Goal: Share content: Share content

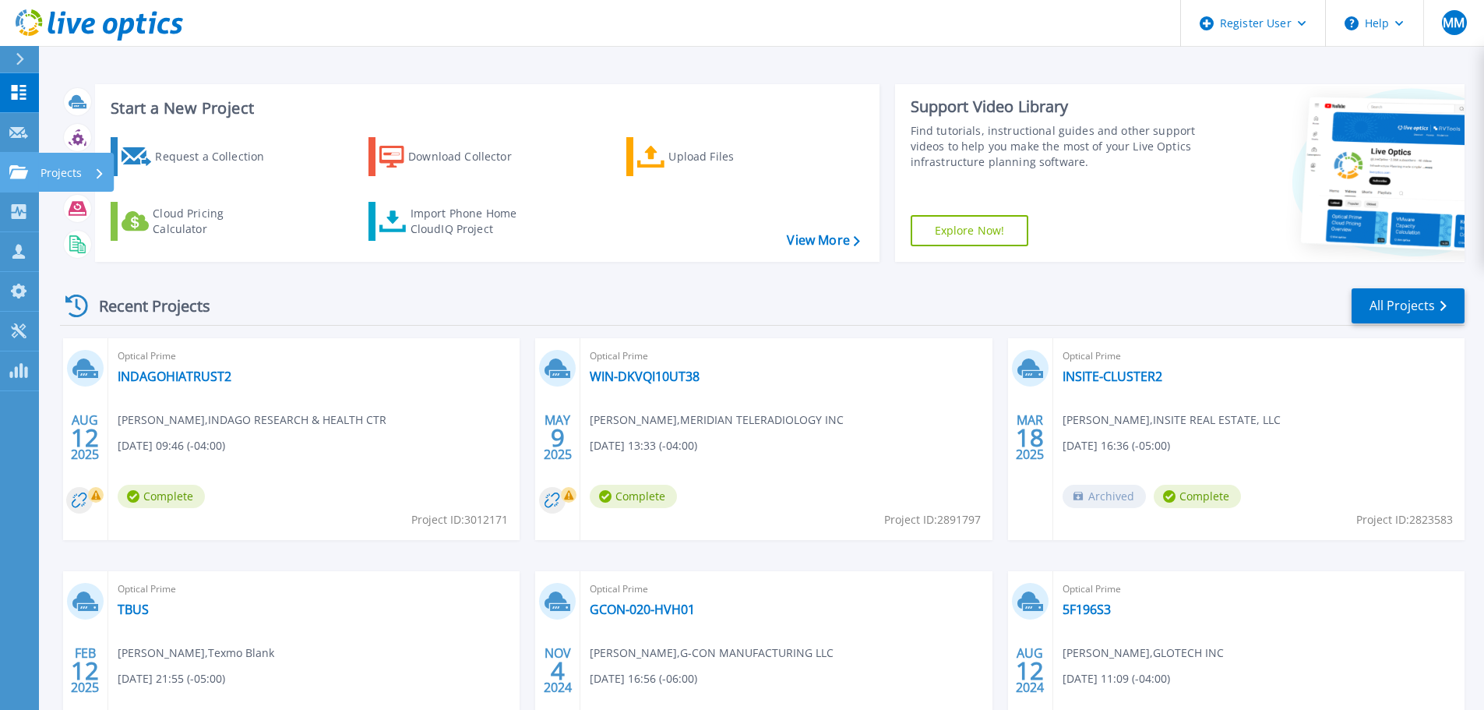
click at [22, 159] on link "Projects Projects" at bounding box center [19, 173] width 39 height 40
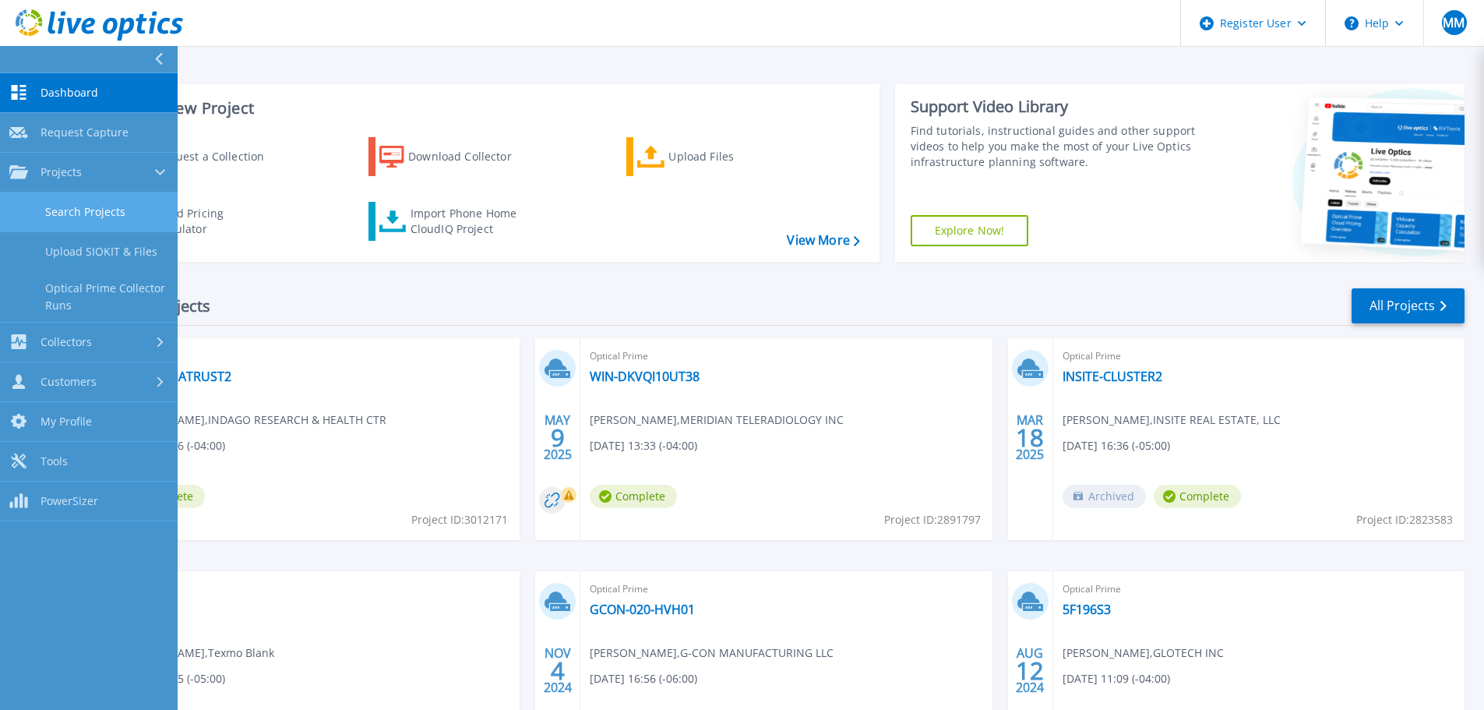
click at [79, 213] on link "Search Projects" at bounding box center [89, 212] width 178 height 40
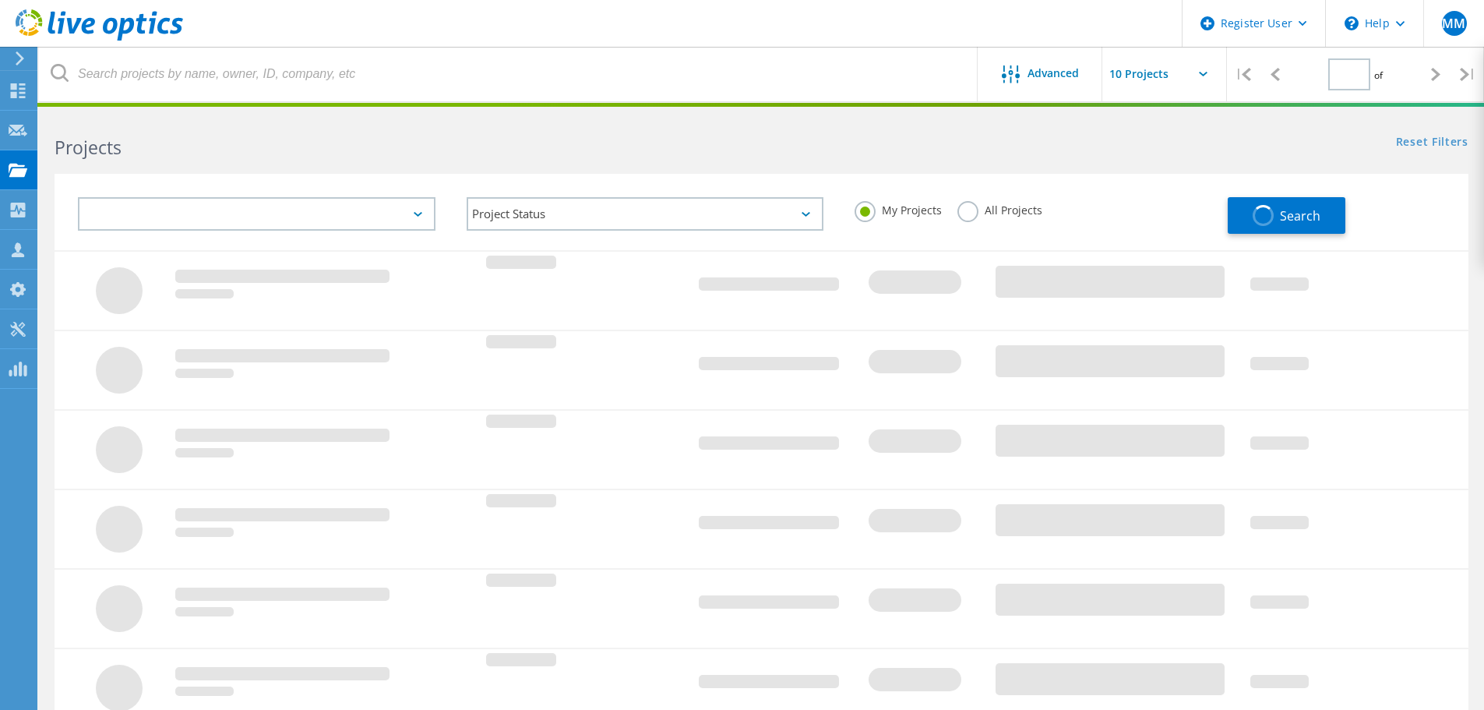
type input "1"
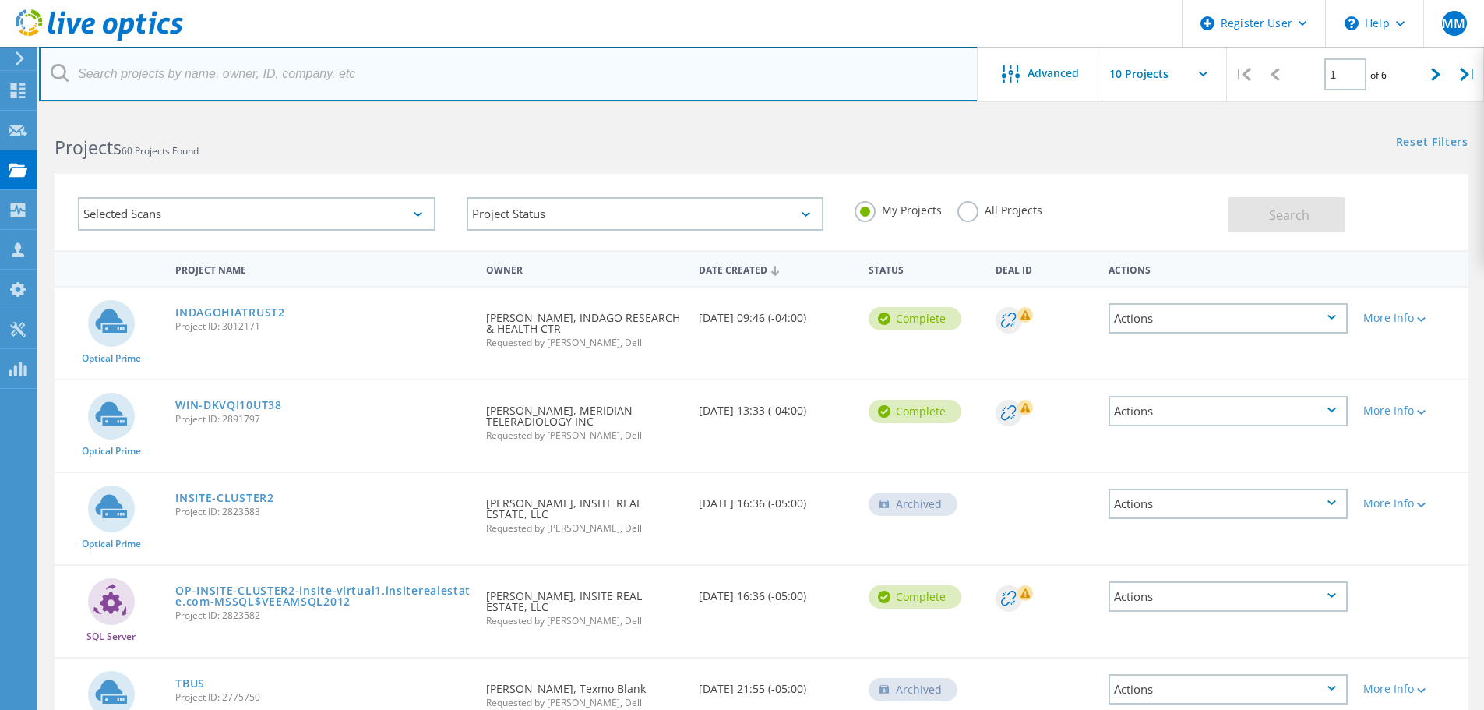
click at [347, 78] on input "text" at bounding box center [508, 74] width 939 height 55
paste input "Raydel San [PERSON_NAME] <[EMAIL_ADDRESS][DOMAIN_NAME]>"
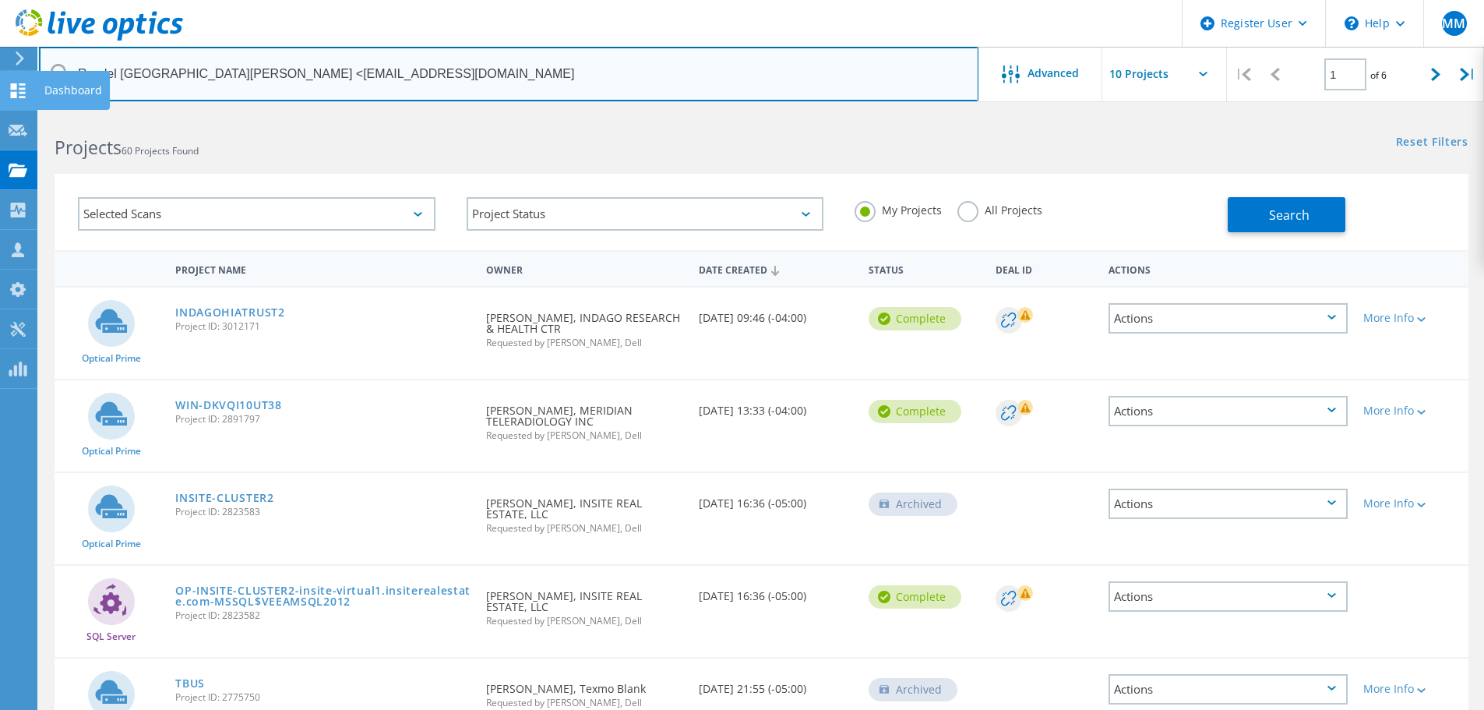
drag, startPoint x: 180, startPoint y: 72, endPoint x: 0, endPoint y: 76, distance: 180.0
click at [0, 113] on div "Register User \n Help Explore Helpful Articles Contact Support MM Dell User Mak…" at bounding box center [742, 670] width 1484 height 1114
type input "rsanjuan@indagoresearch.org"
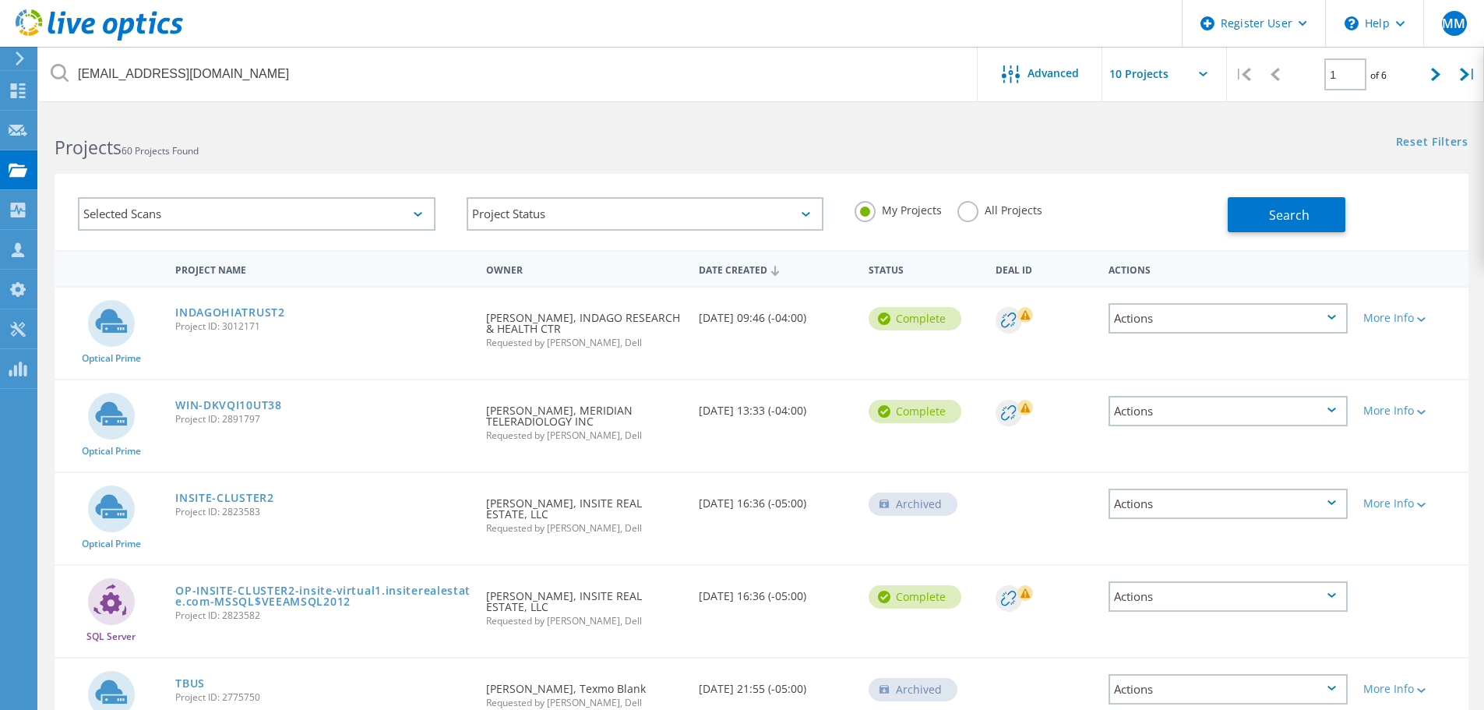
click at [963, 216] on label "All Projects" at bounding box center [999, 208] width 85 height 15
click at [0, 0] on input "All Projects" at bounding box center [0, 0] width 0 height 0
click at [1242, 224] on button "Search" at bounding box center [1287, 214] width 118 height 35
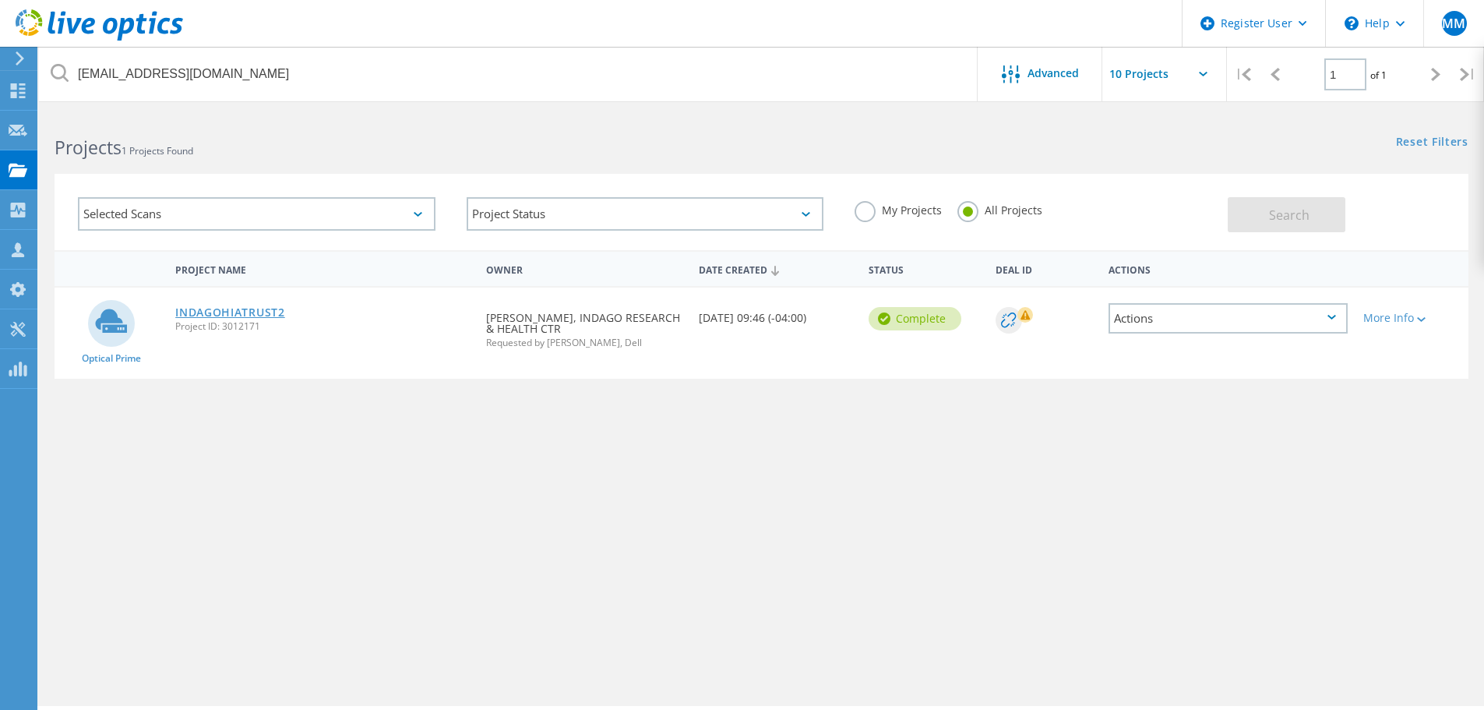
click at [270, 316] on link "INDAGOHIATRUST2" at bounding box center [230, 312] width 110 height 11
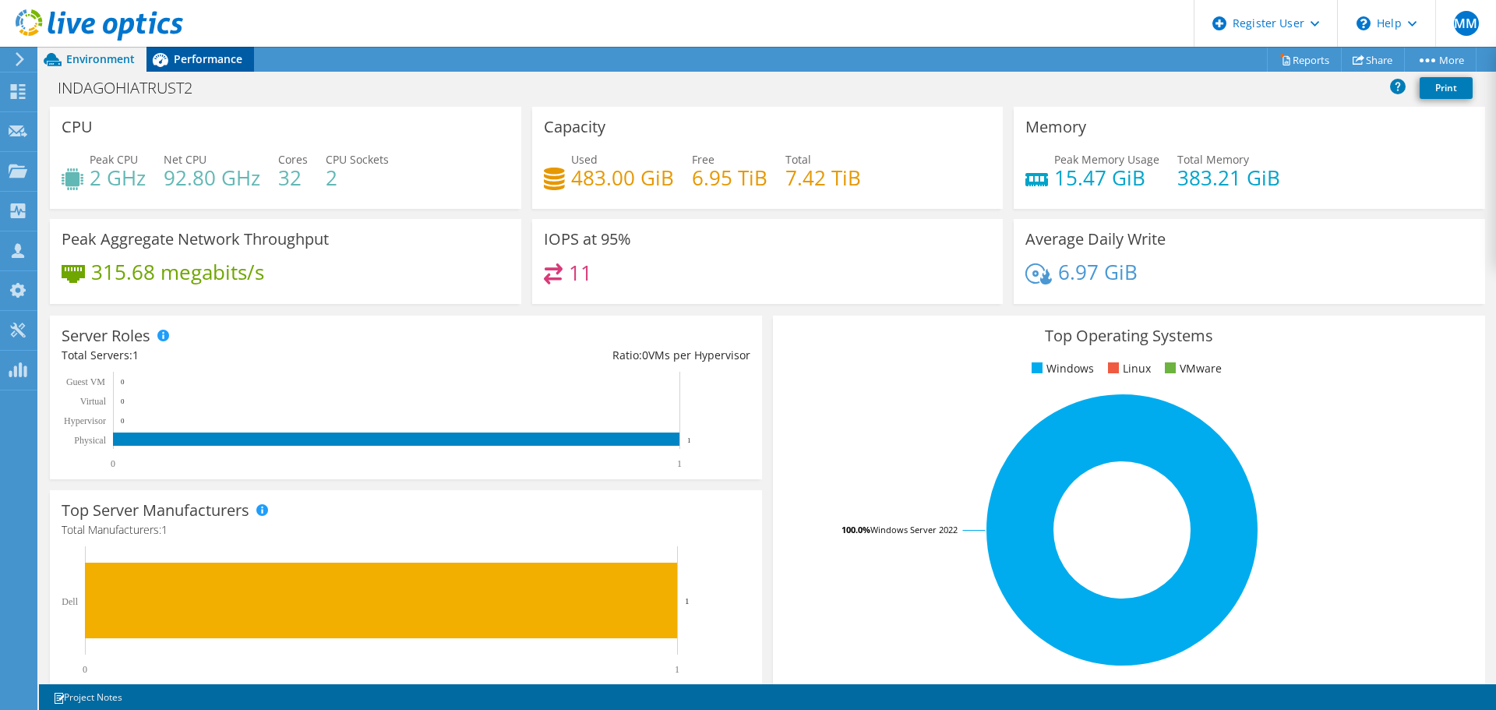
click at [208, 67] on div "Performance" at bounding box center [199, 59] width 107 height 25
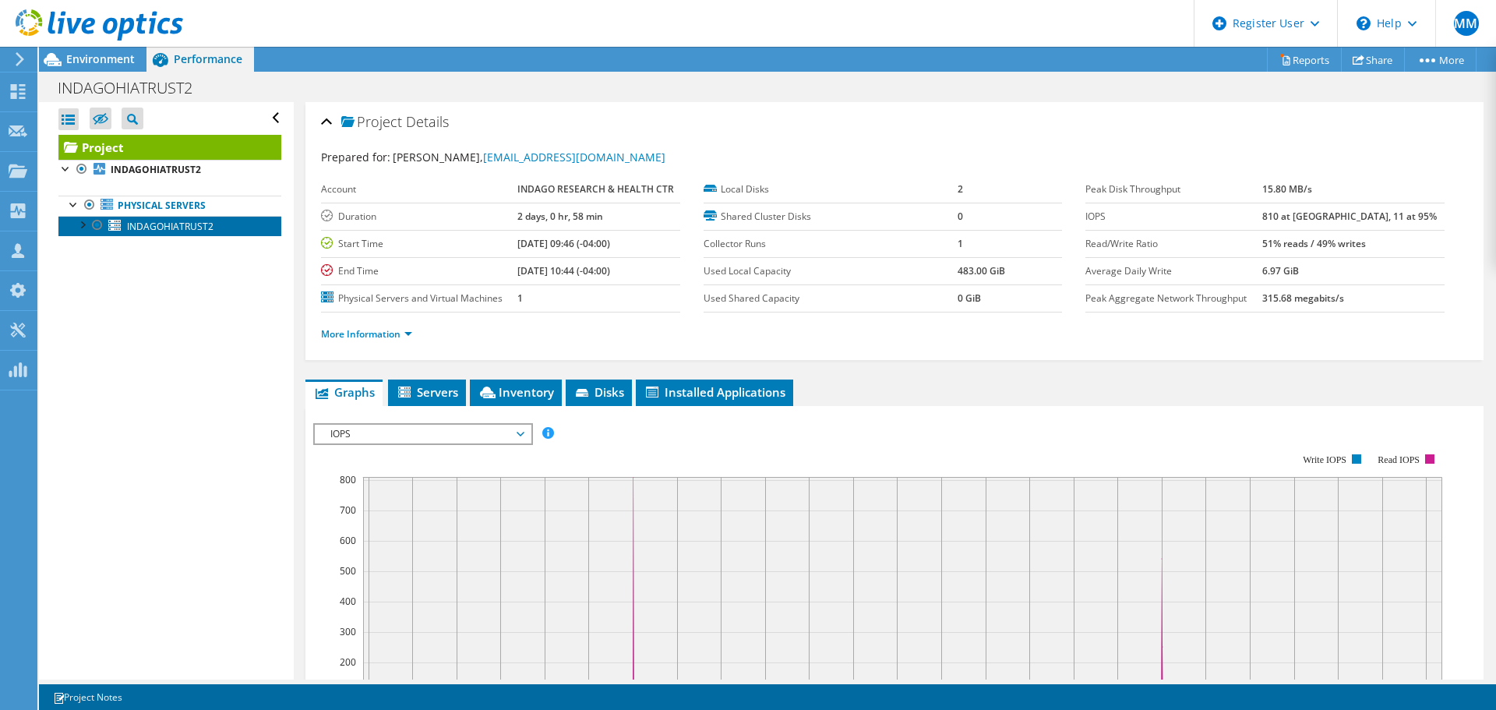
click at [178, 229] on span "INDAGOHIATRUST2" at bounding box center [170, 226] width 86 height 13
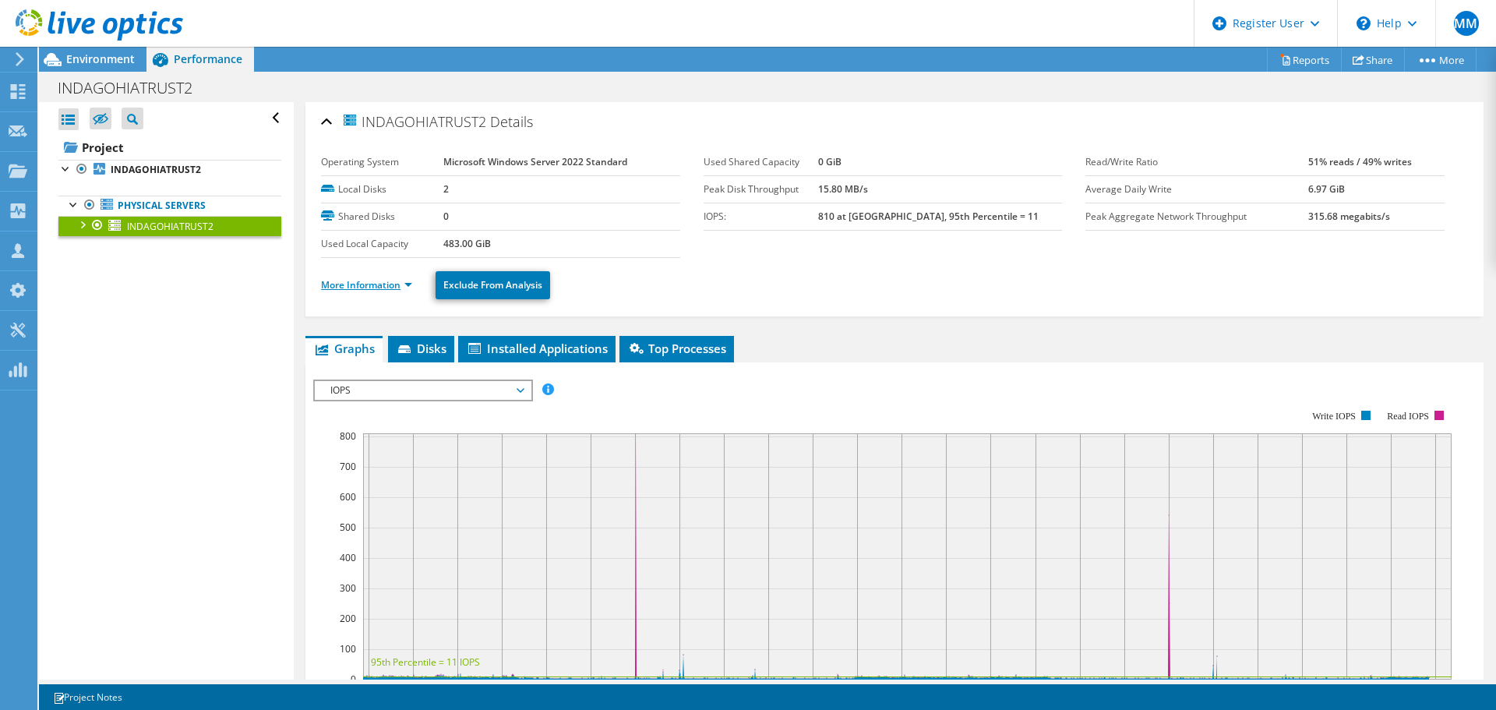
click at [390, 285] on link "More Information" at bounding box center [366, 284] width 91 height 13
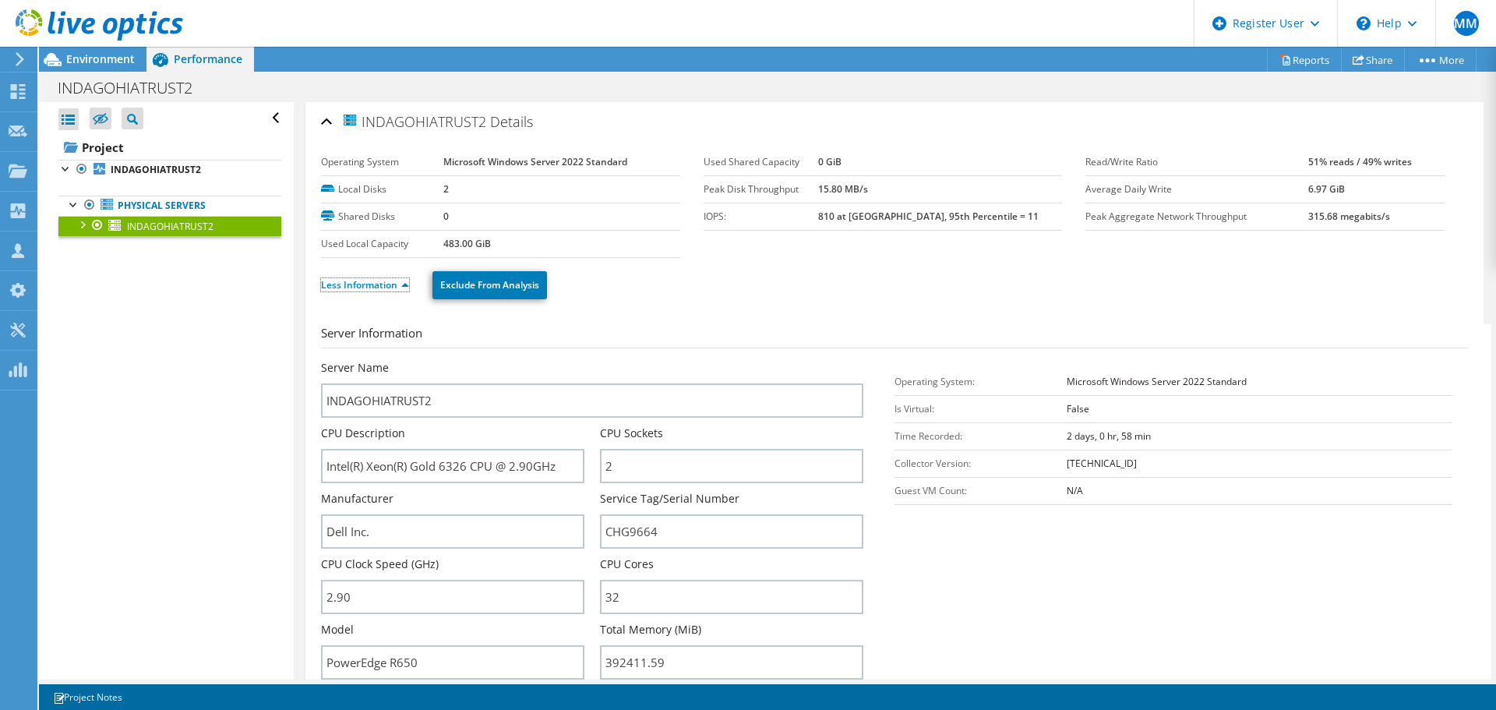
scroll to position [234, 0]
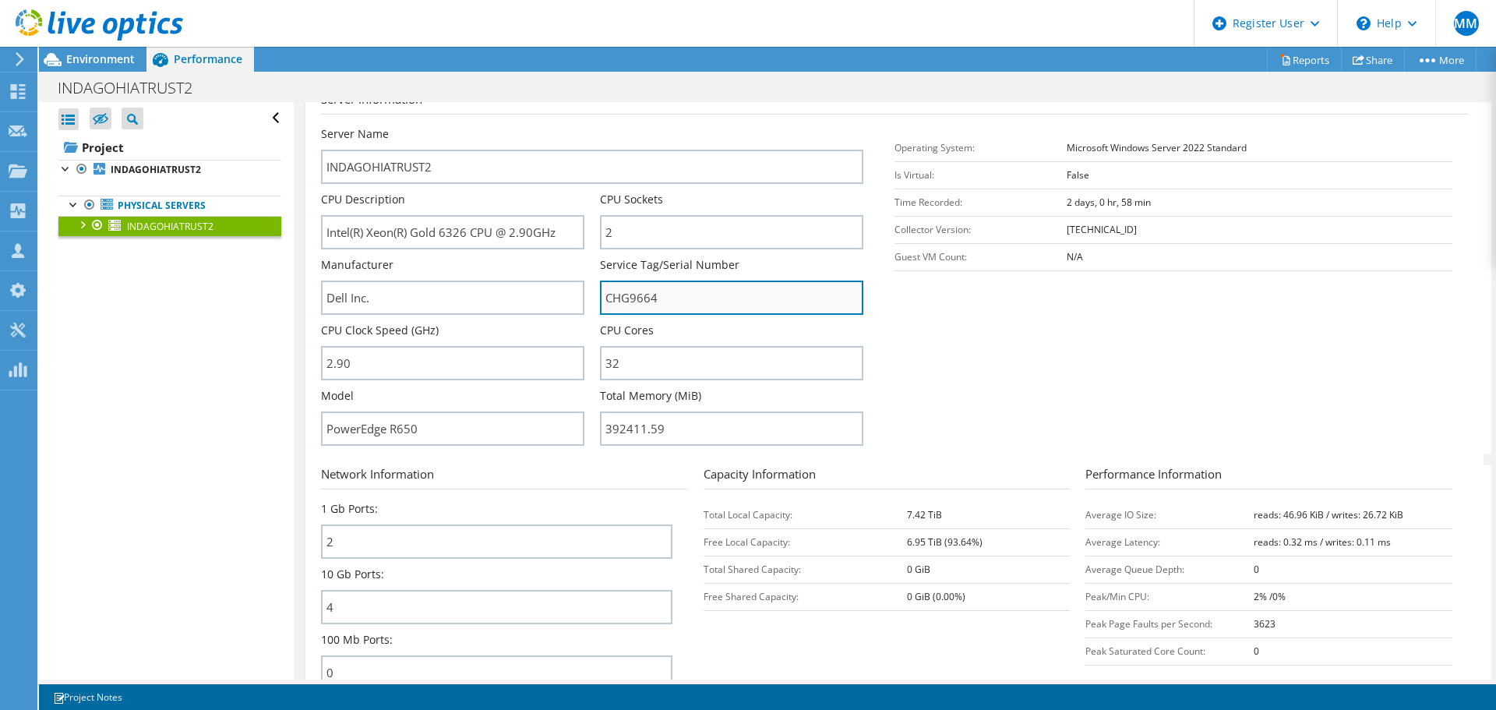
click at [618, 298] on input "CHG9664" at bounding box center [731, 297] width 263 height 34
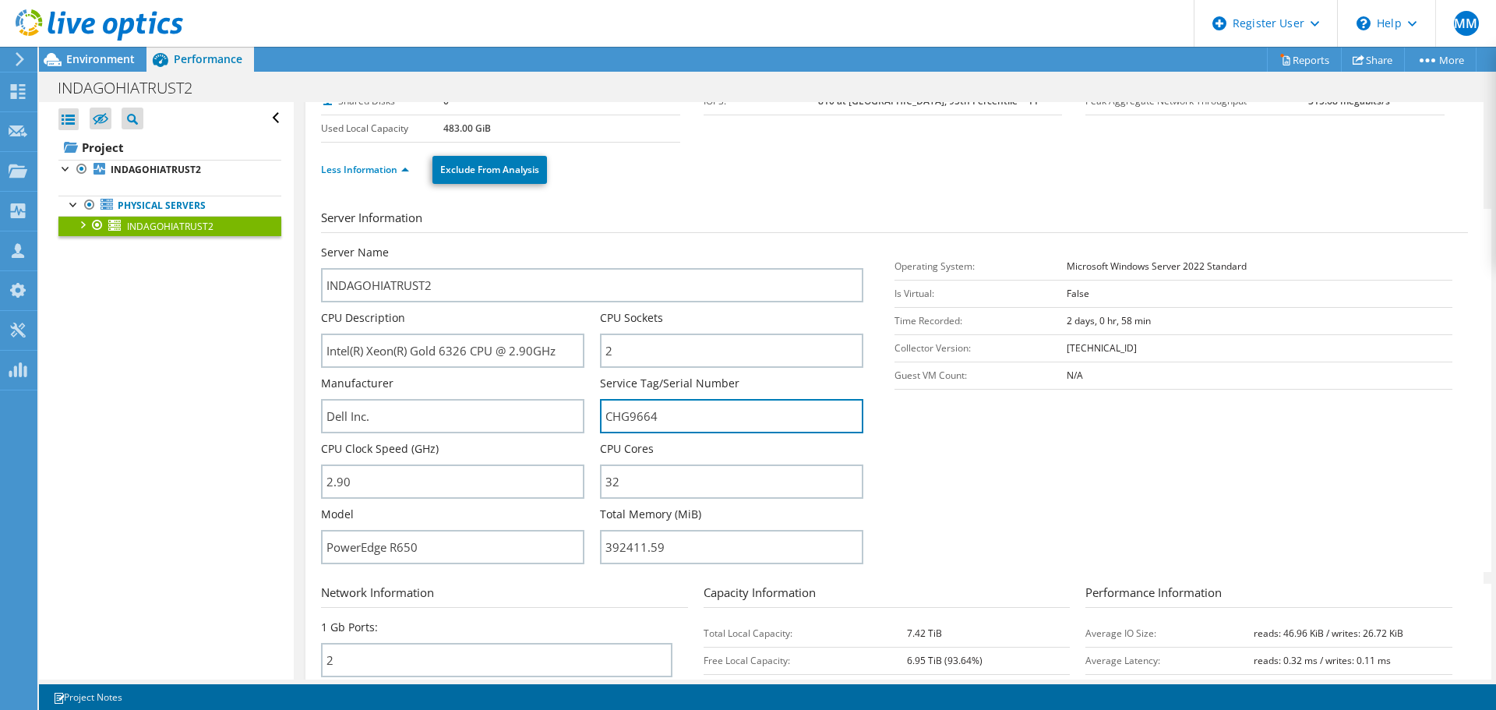
scroll to position [0, 0]
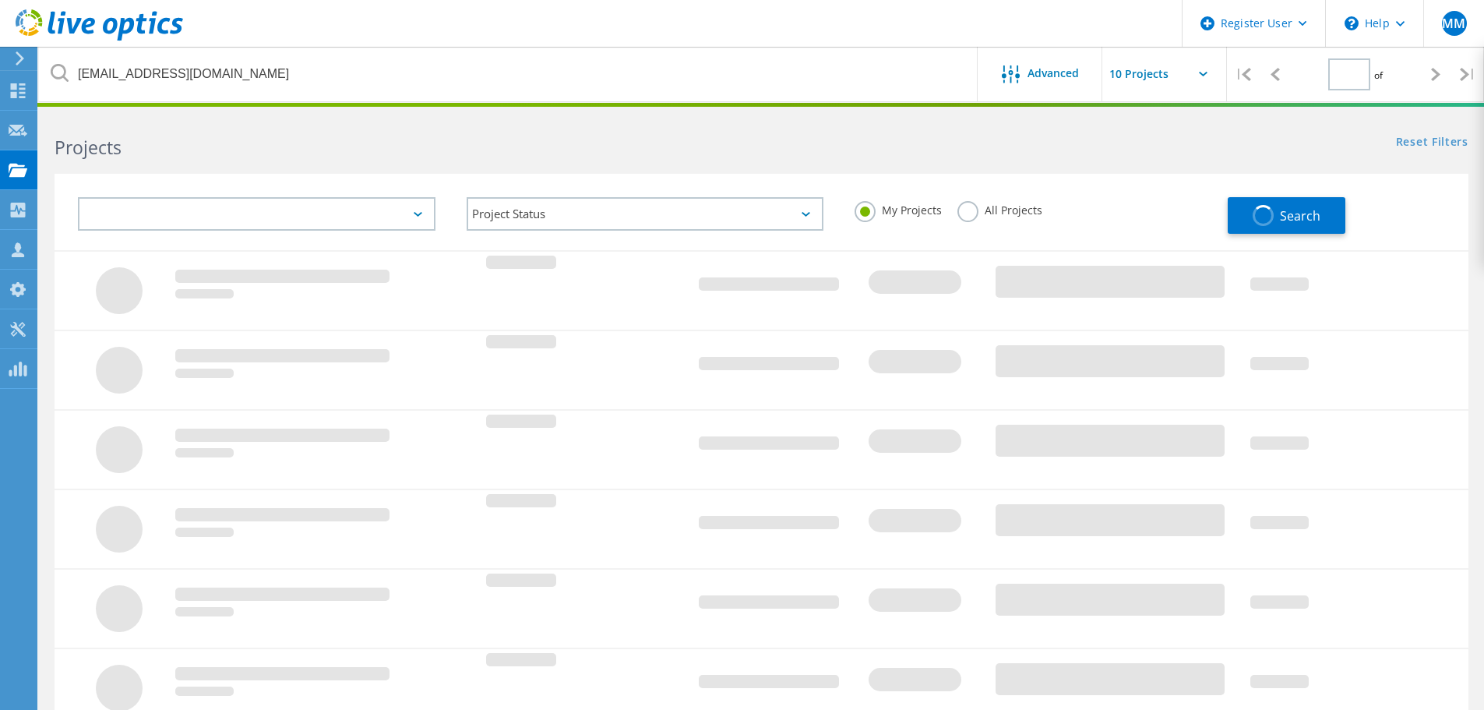
type input "1"
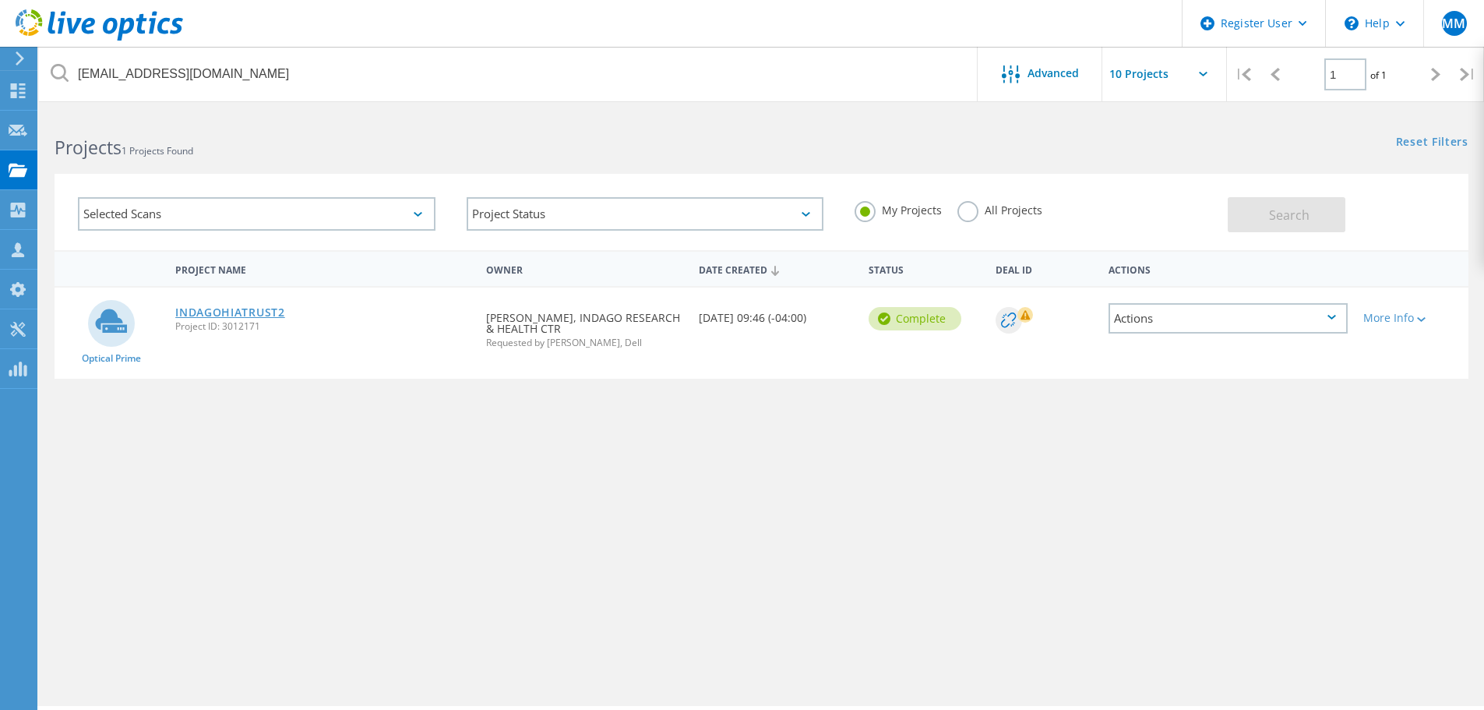
click at [270, 315] on link "INDAGOHIATRUST2" at bounding box center [230, 312] width 110 height 11
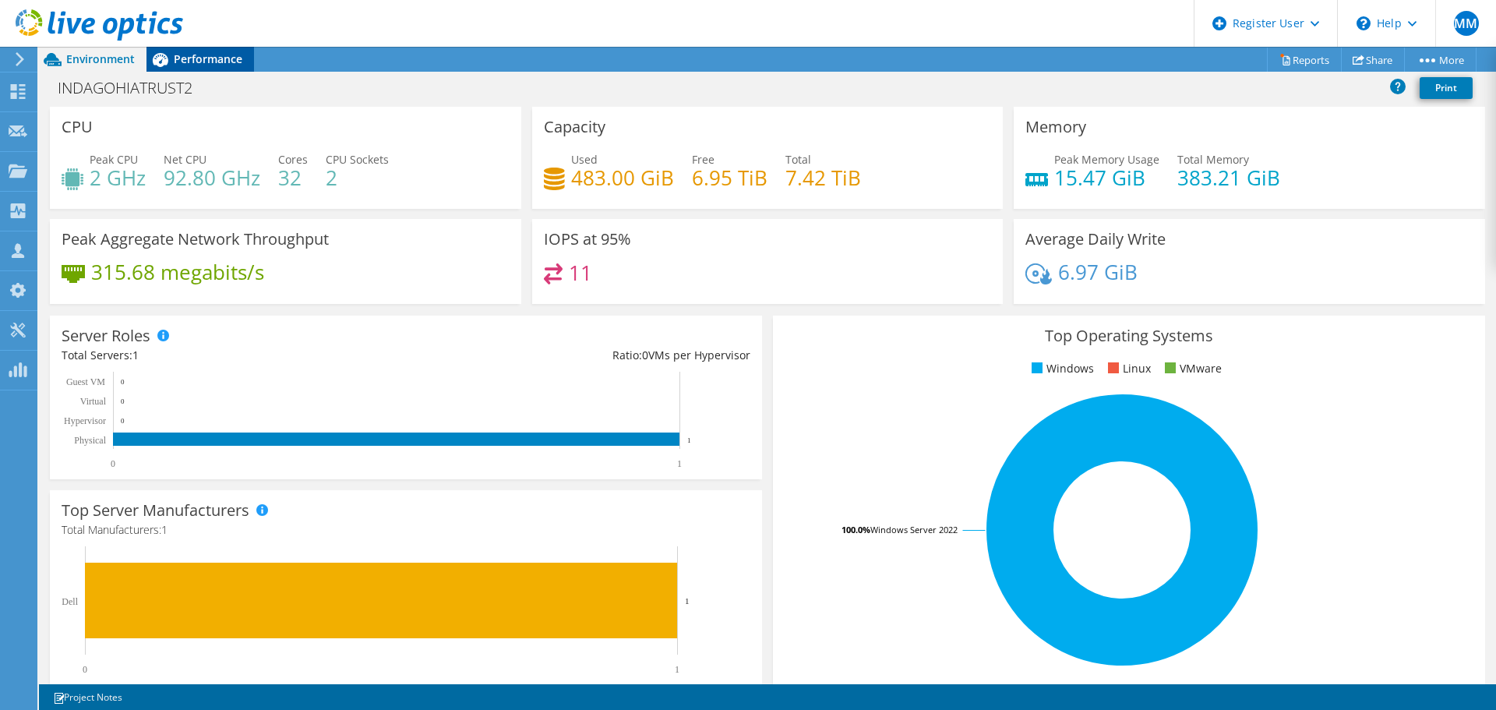
click at [214, 56] on span "Performance" at bounding box center [208, 58] width 69 height 15
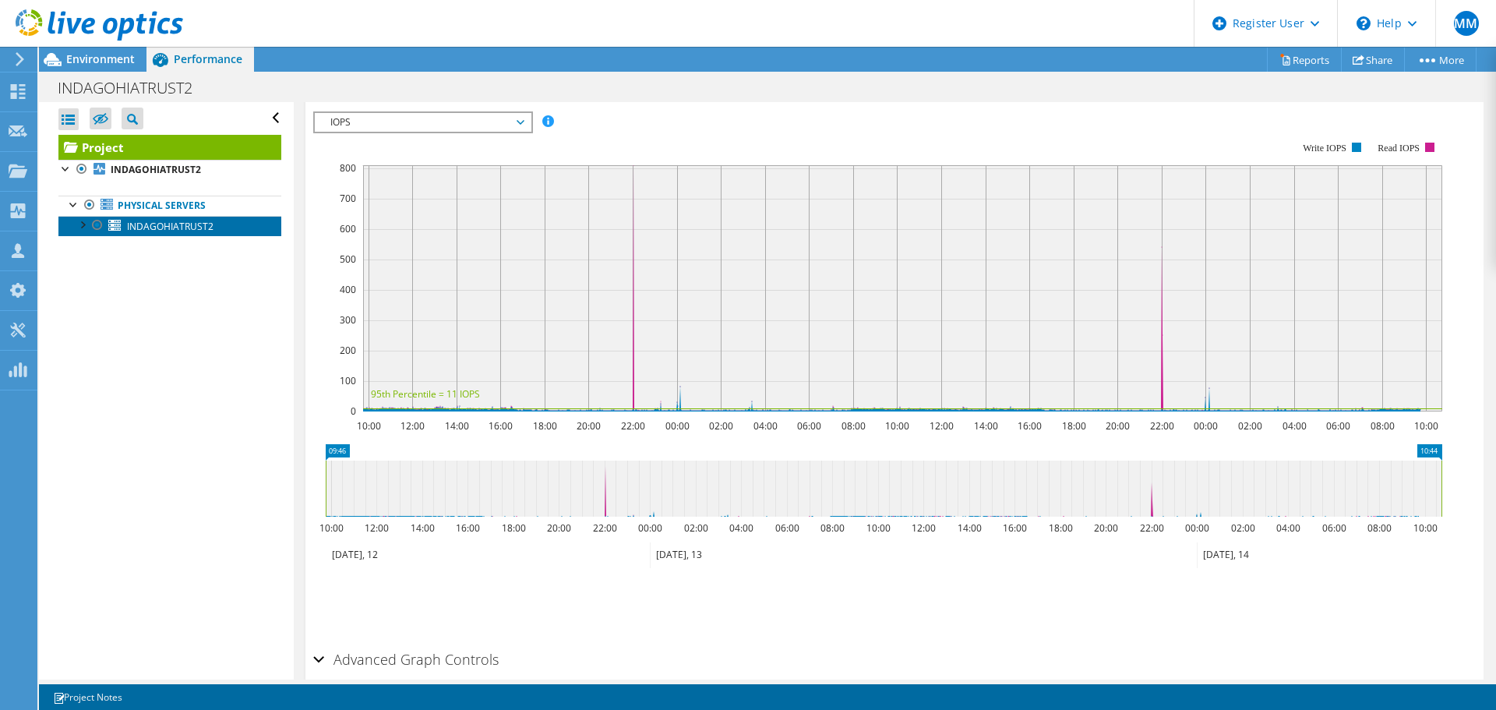
click at [151, 231] on span "INDAGOHIATRUST2" at bounding box center [170, 226] width 86 height 13
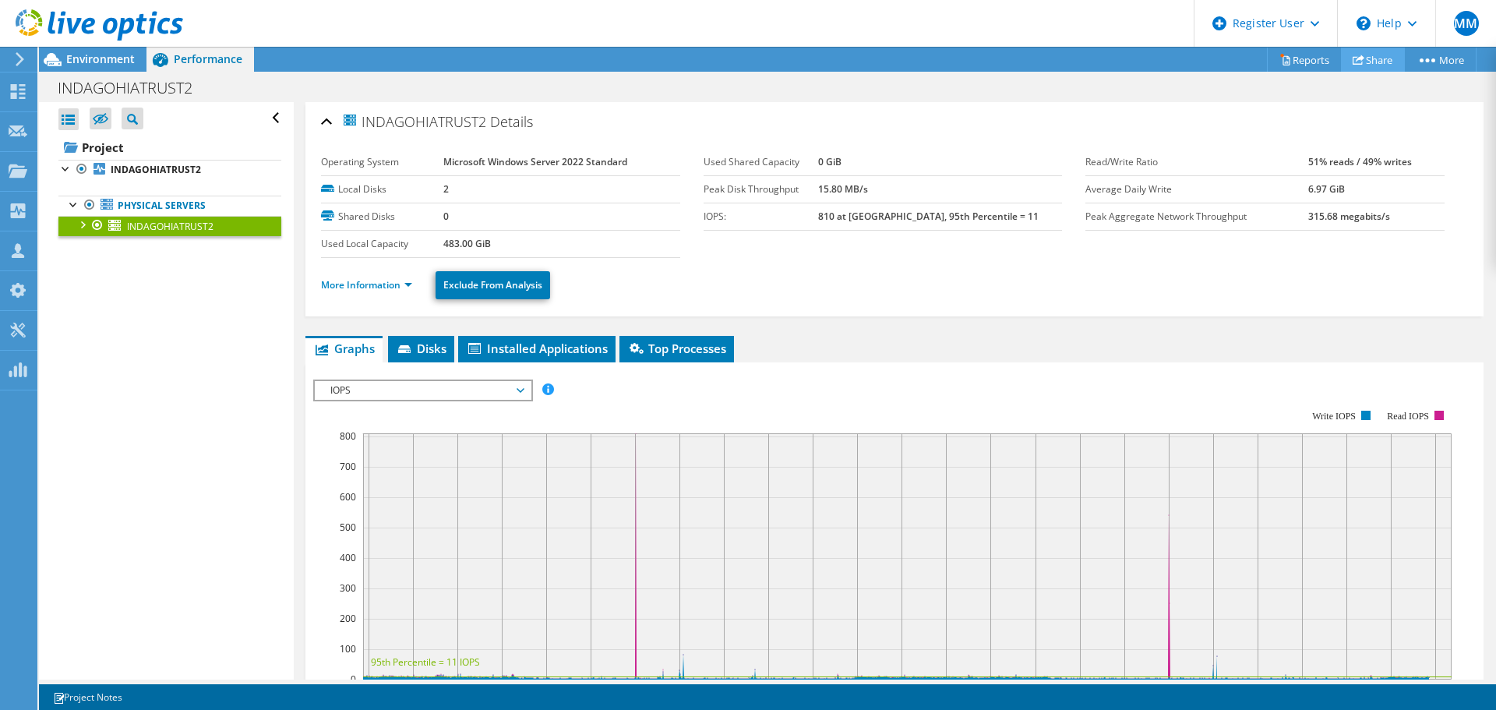
click at [1373, 55] on link "Share" at bounding box center [1373, 60] width 64 height 24
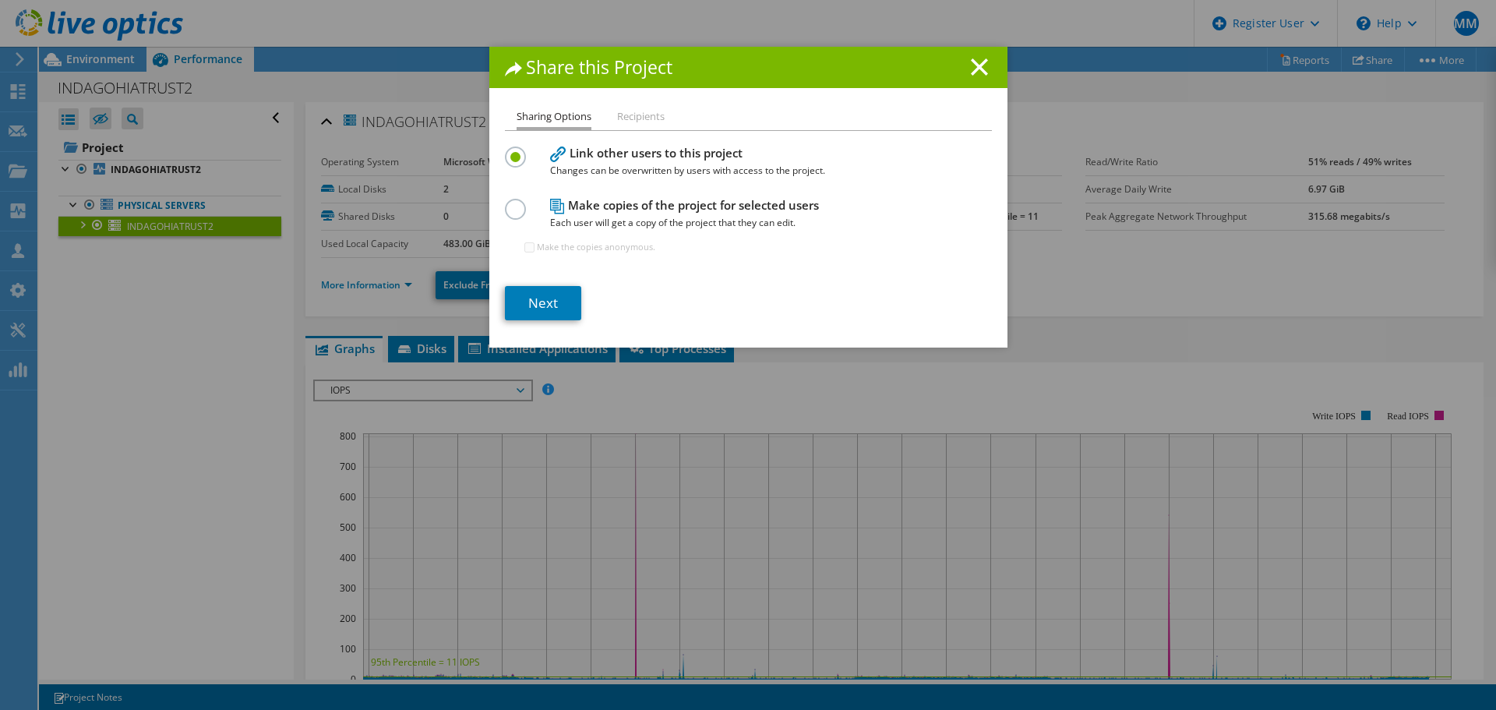
click at [617, 124] on li "Recipients" at bounding box center [641, 116] width 48 height 19
click at [640, 113] on li "Recipients" at bounding box center [641, 116] width 48 height 19
click at [510, 203] on label at bounding box center [518, 201] width 27 height 4
click at [0, 0] on input "radio" at bounding box center [0, 0] width 0 height 0
click at [638, 122] on li "Recipients" at bounding box center [641, 116] width 48 height 19
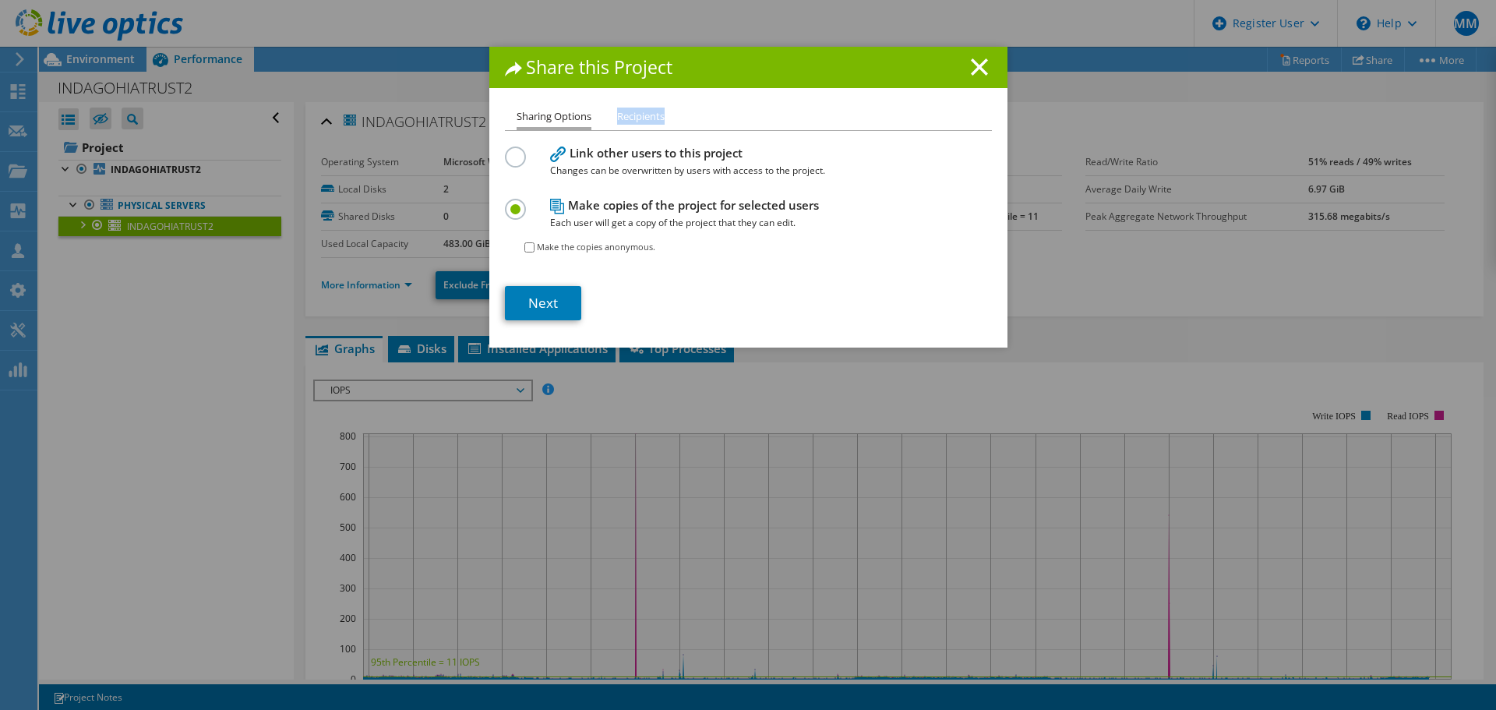
click at [638, 122] on li "Recipients" at bounding box center [641, 116] width 48 height 19
click at [882, 241] on div "Make copies of the project for selected users Each user will get a copy of the …" at bounding box center [748, 233] width 487 height 76
click at [530, 295] on link "Next" at bounding box center [543, 303] width 76 height 34
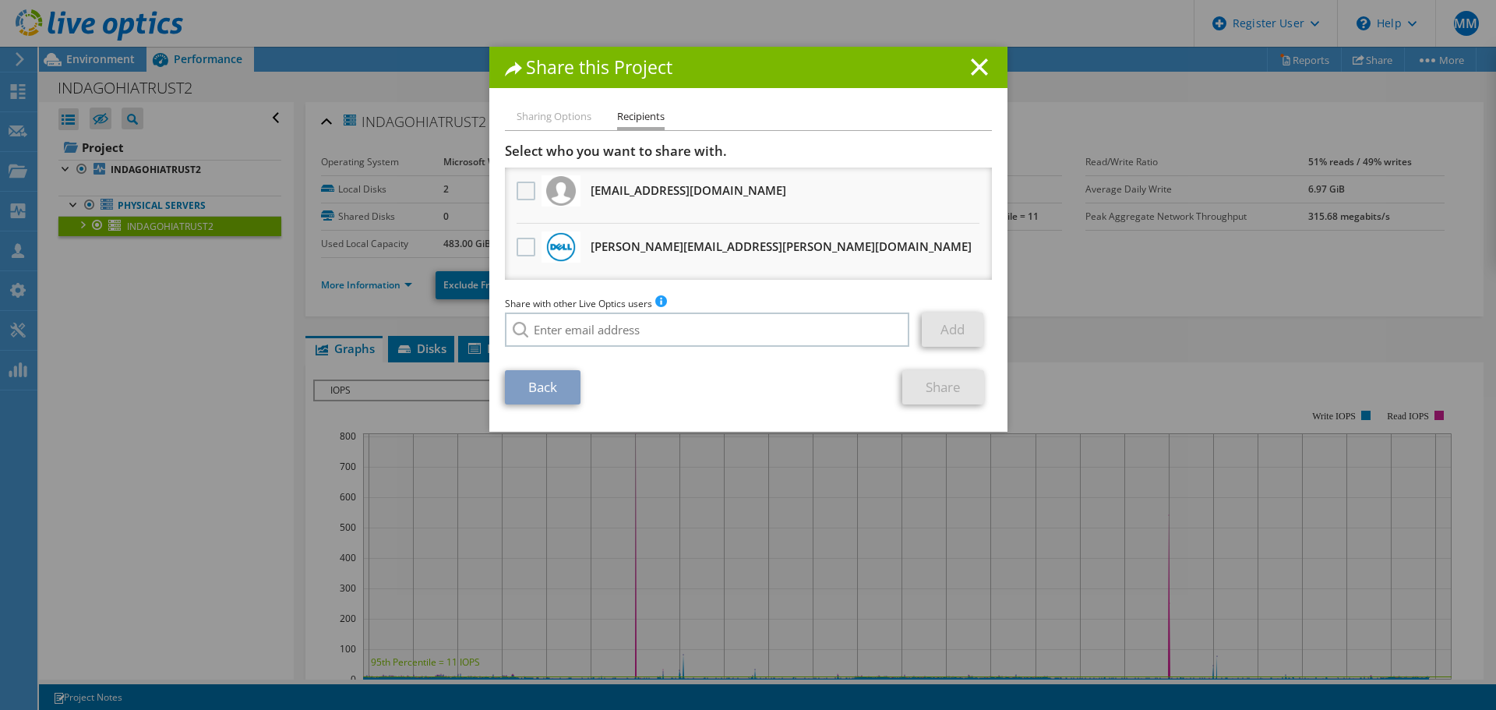
click at [520, 184] on label at bounding box center [527, 191] width 23 height 19
click at [0, 0] on input "checkbox" at bounding box center [0, 0] width 0 height 0
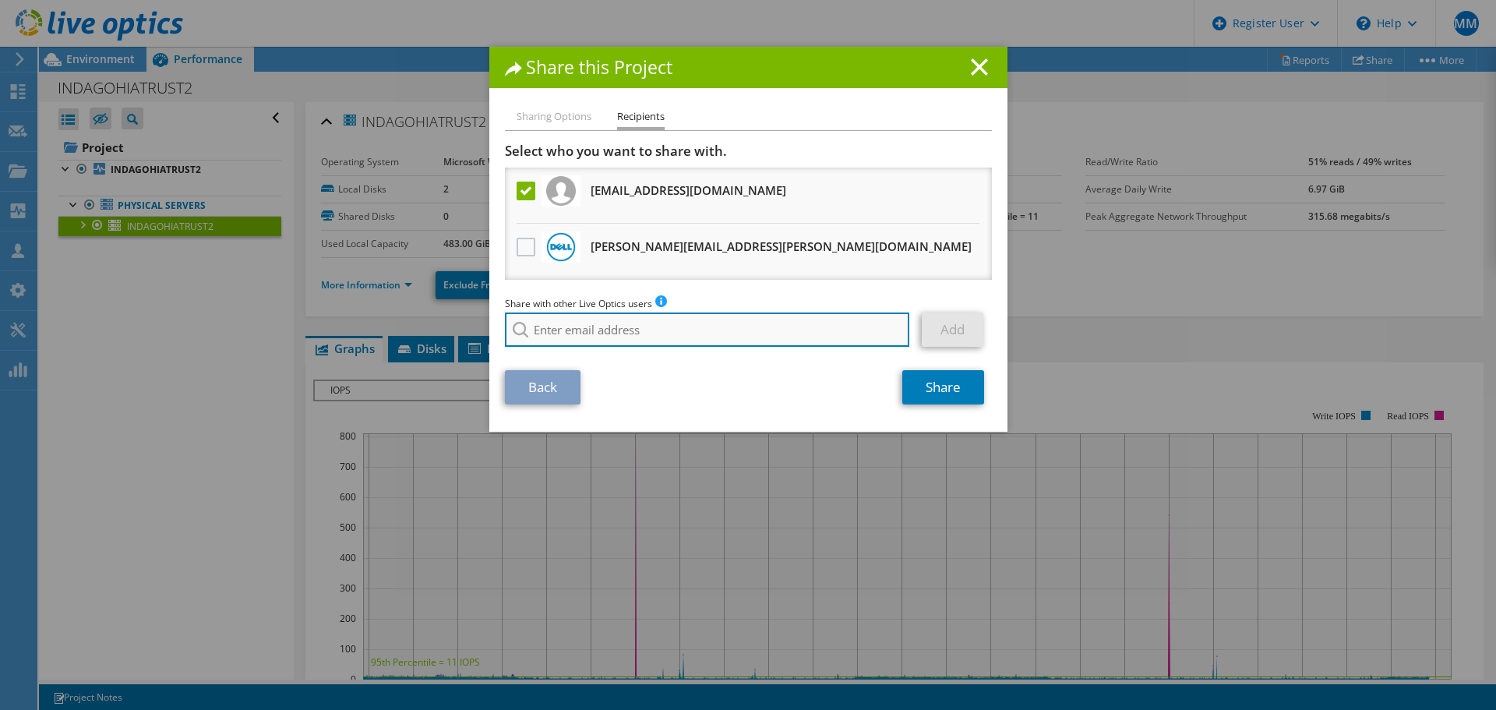
click at [629, 338] on input "search" at bounding box center [707, 329] width 405 height 34
paste input "[PERSON_NAME] <[EMAIL_ADDRESS][DOMAIN_NAME]>"
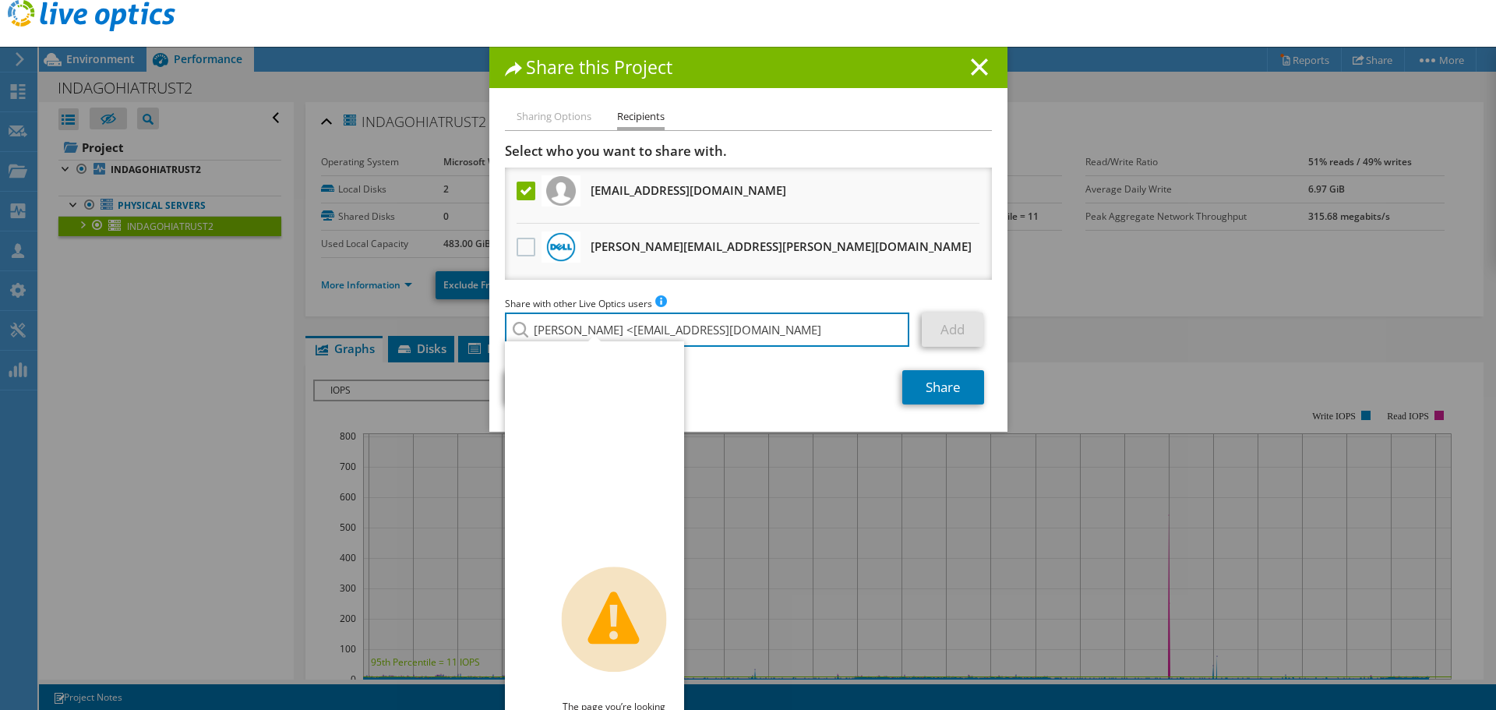
drag, startPoint x: 643, startPoint y: 329, endPoint x: 496, endPoint y: 321, distance: 146.7
click at [496, 321] on div "Sharing Options Recipients Link other users to this project Changes can be over…" at bounding box center [748, 269] width 518 height 324
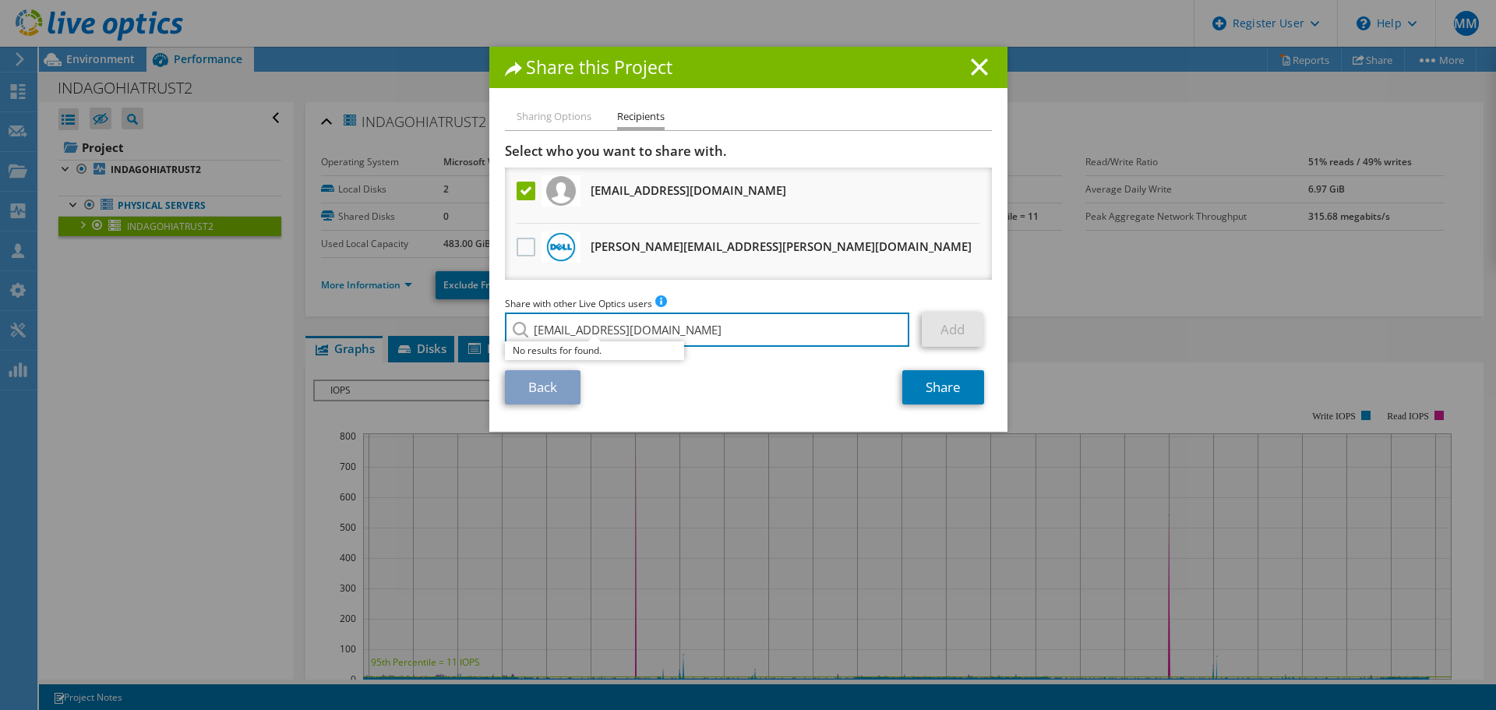
type input "[EMAIL_ADDRESS][DOMAIN_NAME]"
click at [749, 364] on section "Select who you want to share with. All project copies will be anonymous. [EMAIL…" at bounding box center [748, 274] width 487 height 262
click at [726, 330] on input "[EMAIL_ADDRESS][DOMAIN_NAME]" at bounding box center [707, 329] width 405 height 34
click at [964, 319] on link "Add" at bounding box center [953, 329] width 62 height 34
click at [578, 344] on input "[EMAIL_ADDRESS][DOMAIN_NAME]" at bounding box center [707, 329] width 405 height 34
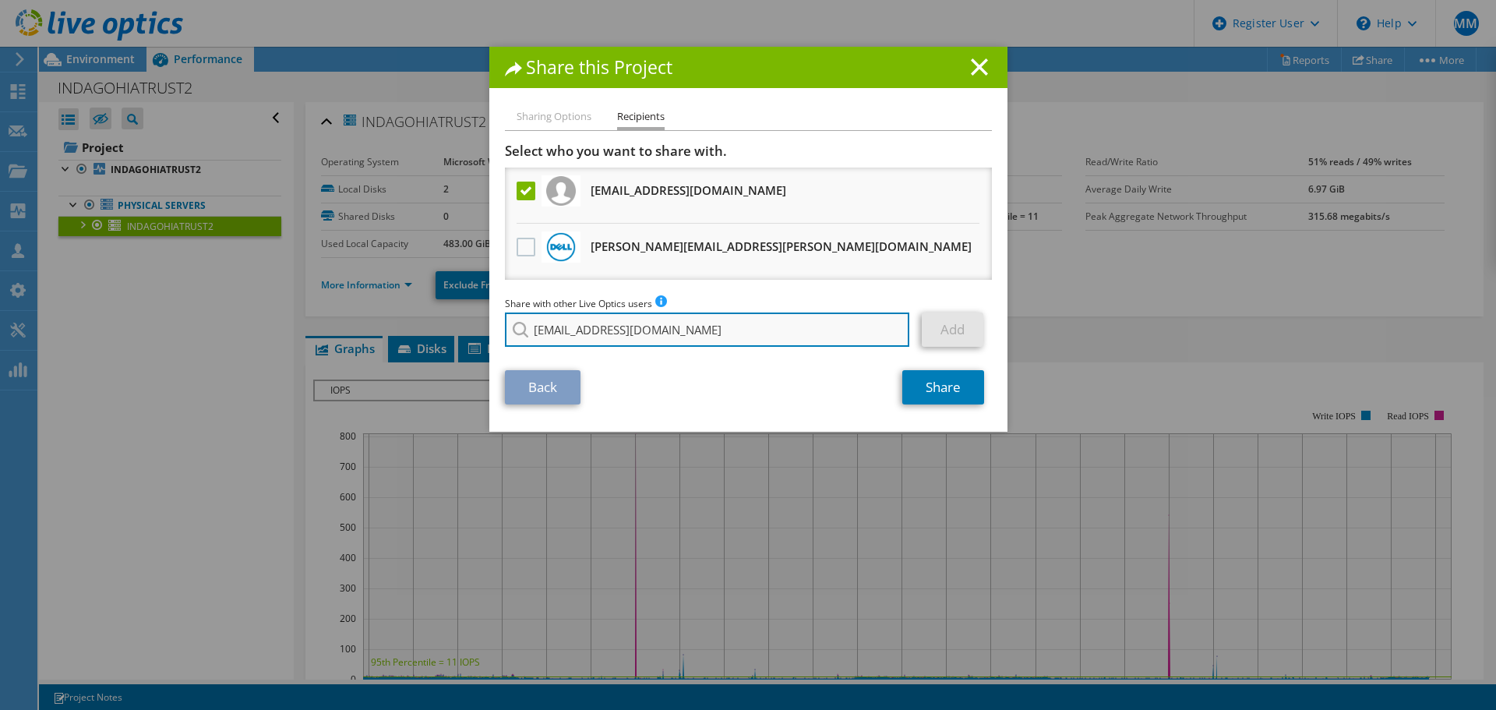
click at [526, 333] on input "[EMAIL_ADDRESS][DOMAIN_NAME]" at bounding box center [707, 329] width 405 height 34
click at [749, 338] on input "[EMAIL_ADDRESS][DOMAIN_NAME]" at bounding box center [707, 329] width 405 height 34
click at [925, 334] on link "Add" at bounding box center [953, 329] width 62 height 34
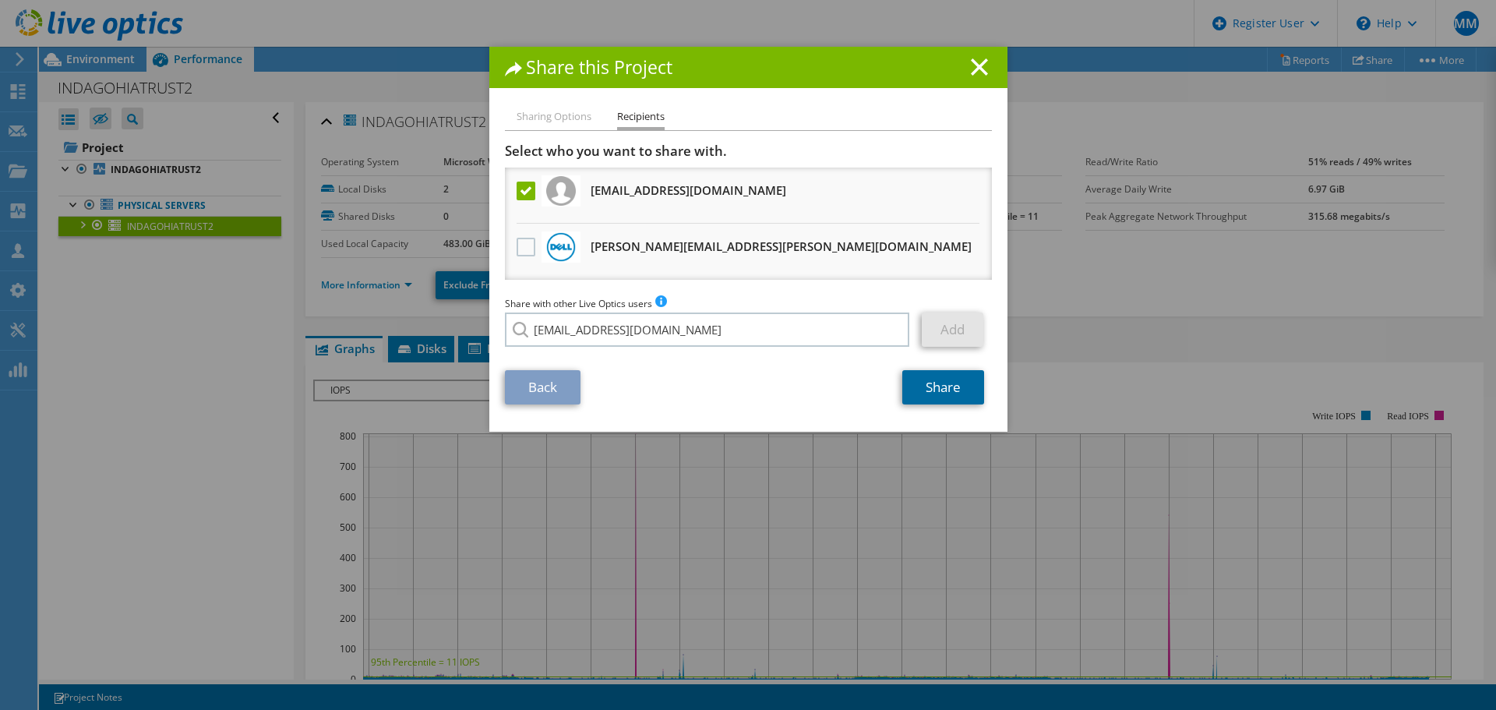
click at [922, 389] on link "Share" at bounding box center [943, 387] width 82 height 34
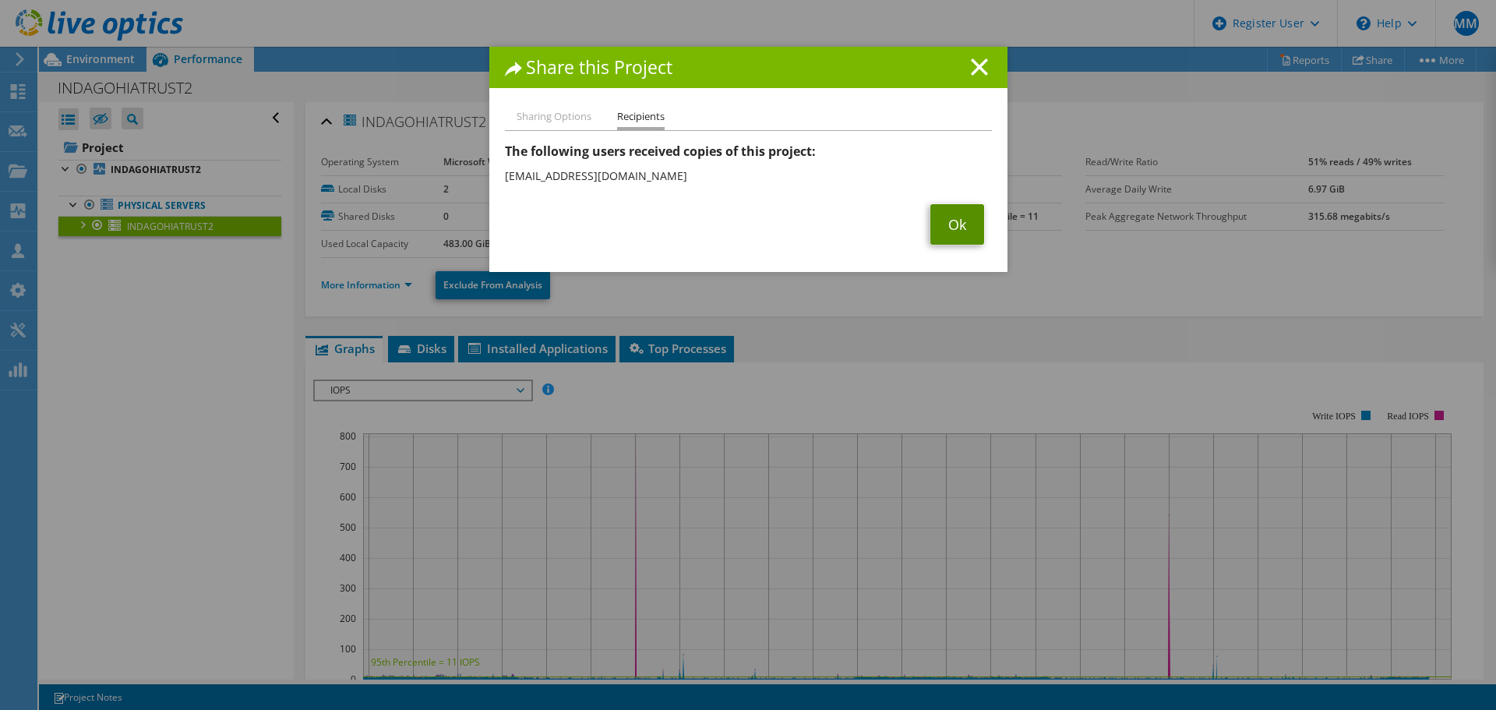
click at [947, 225] on link "Ok" at bounding box center [957, 224] width 54 height 41
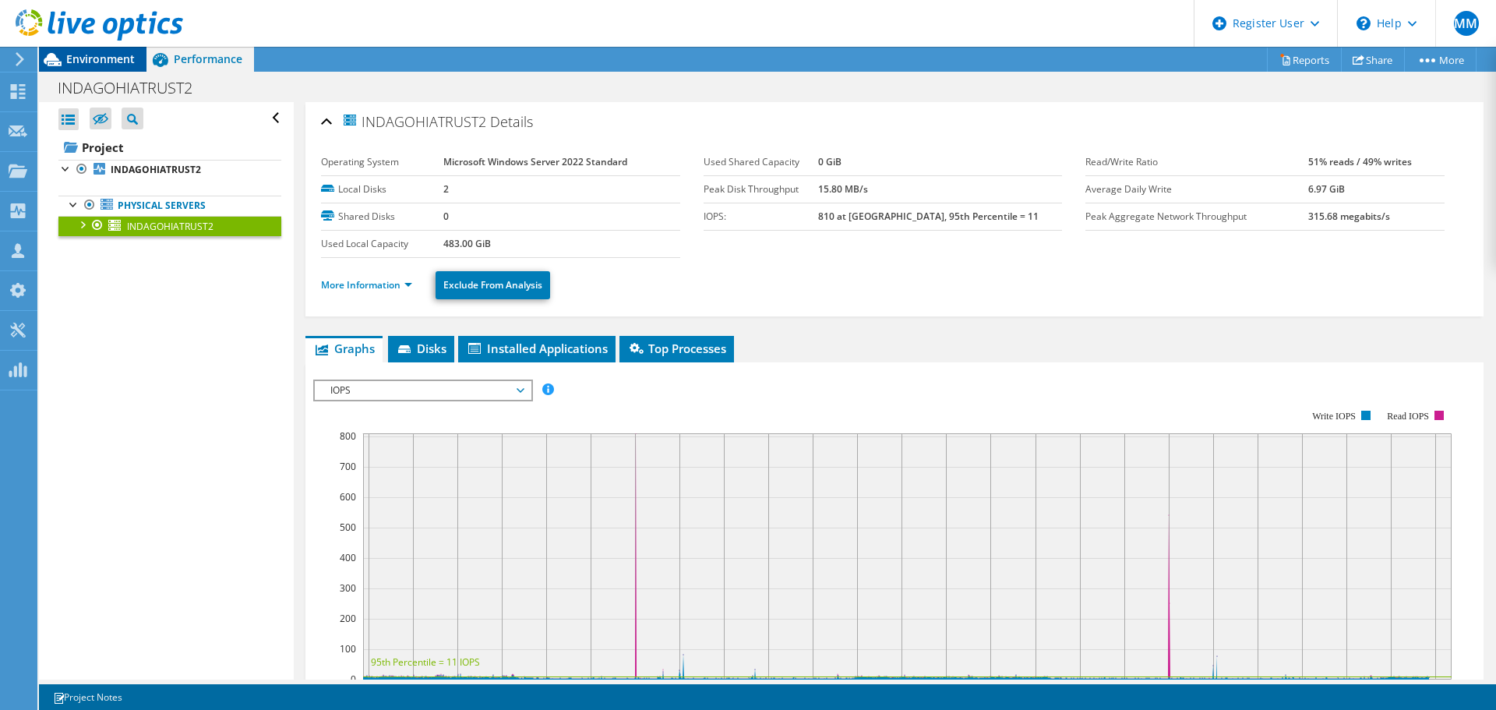
click at [106, 57] on span "Environment" at bounding box center [100, 58] width 69 height 15
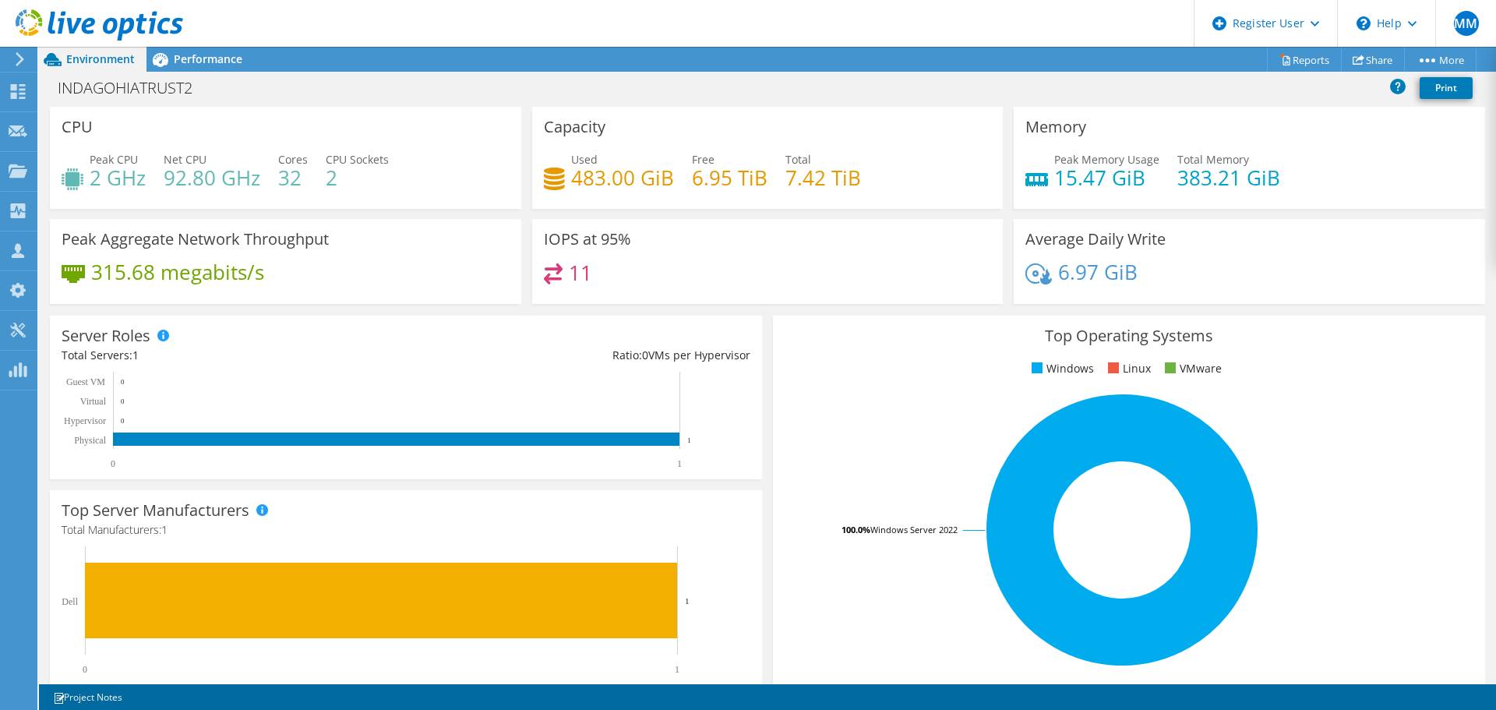
scroll to position [234, 0]
click at [203, 65] on span "Performance" at bounding box center [208, 58] width 69 height 15
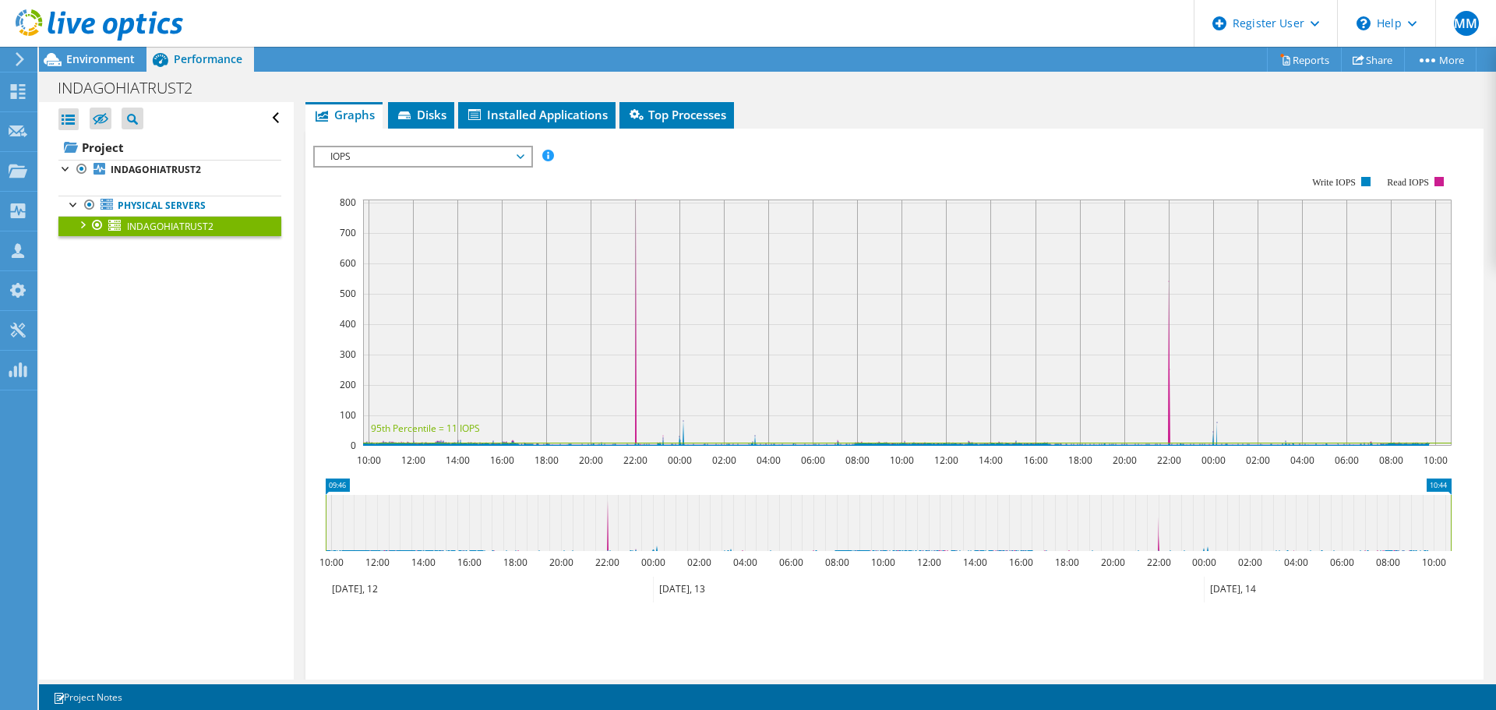
click at [513, 143] on div "IOPS Disk Throughput IO Size Latency Queue Depth CPU Percentage Memory Page Fau…" at bounding box center [894, 408] width 1162 height 540
click at [523, 153] on span "IOPS" at bounding box center [423, 156] width 216 height 19
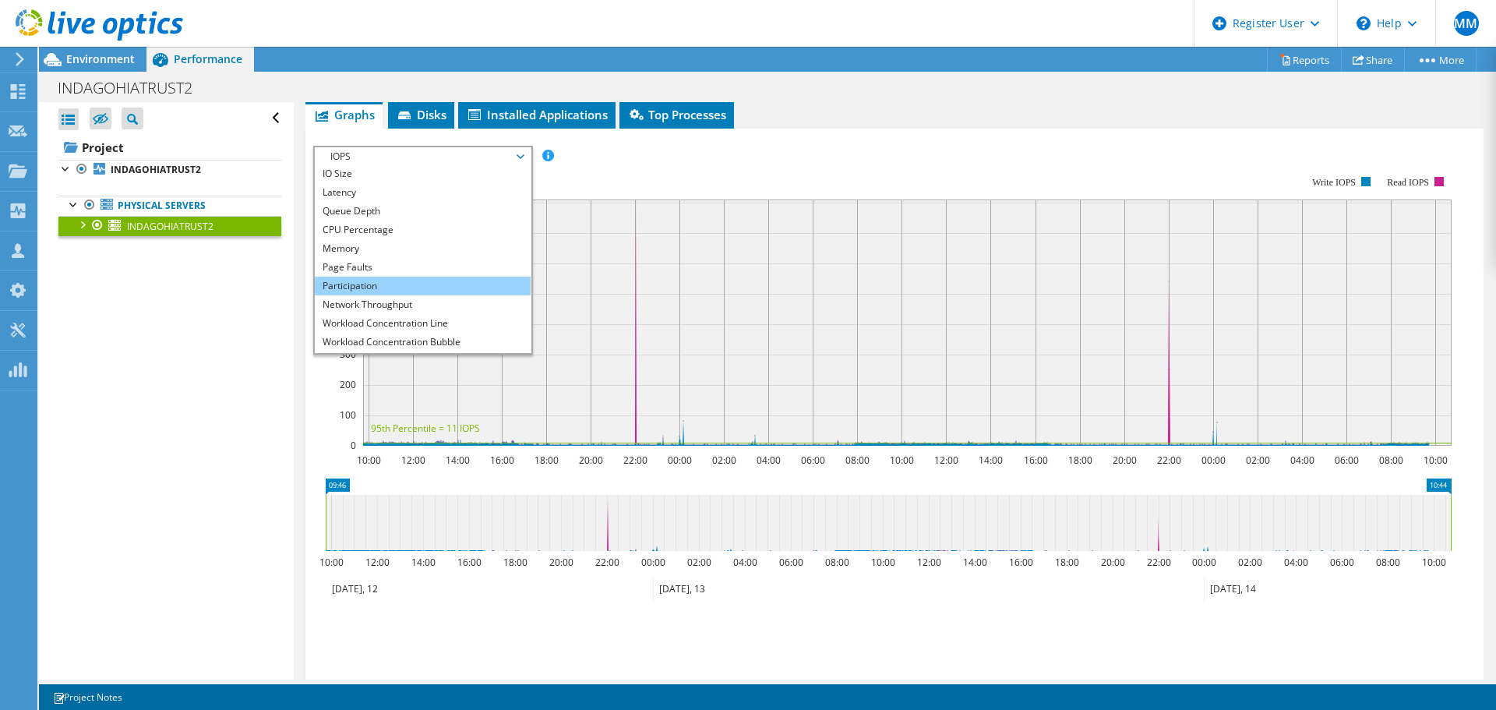
scroll to position [56, 0]
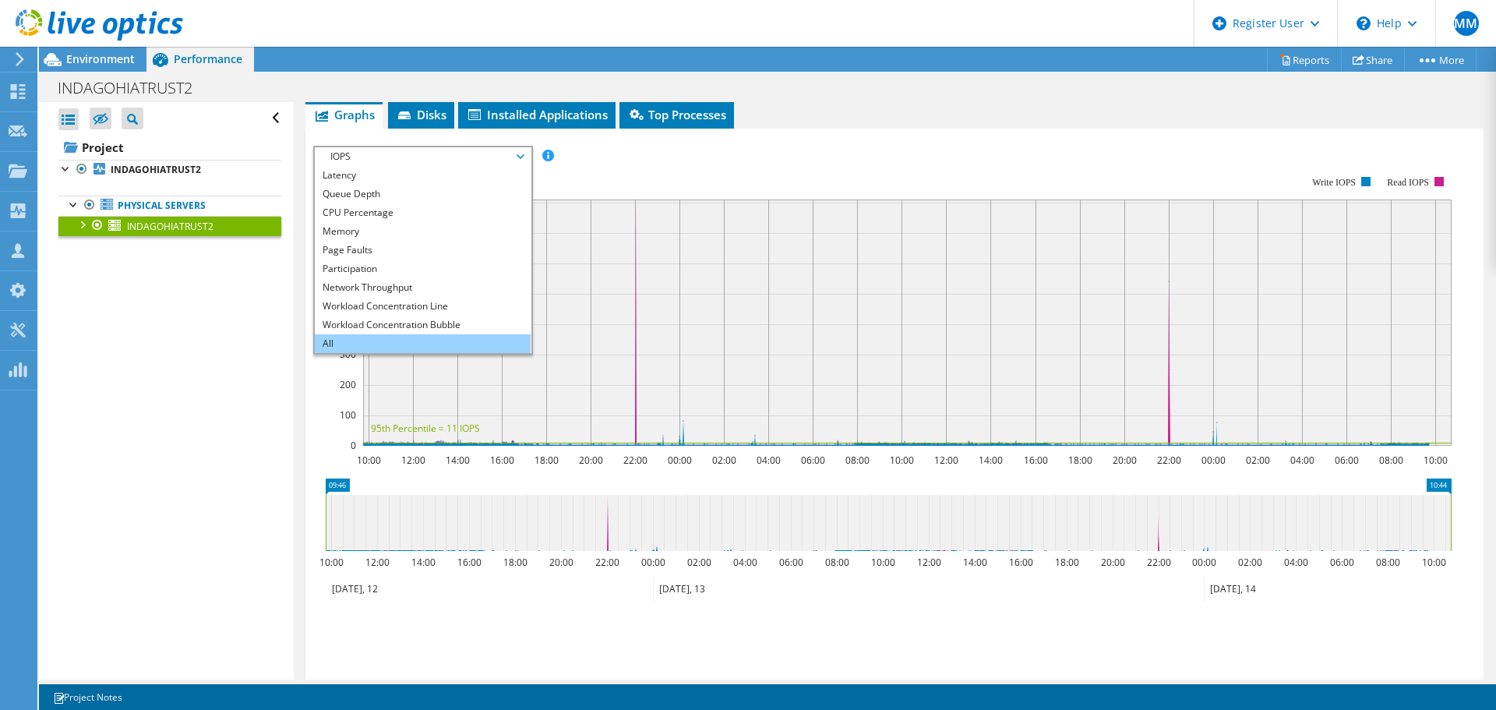
click at [460, 341] on li "All" at bounding box center [423, 343] width 216 height 19
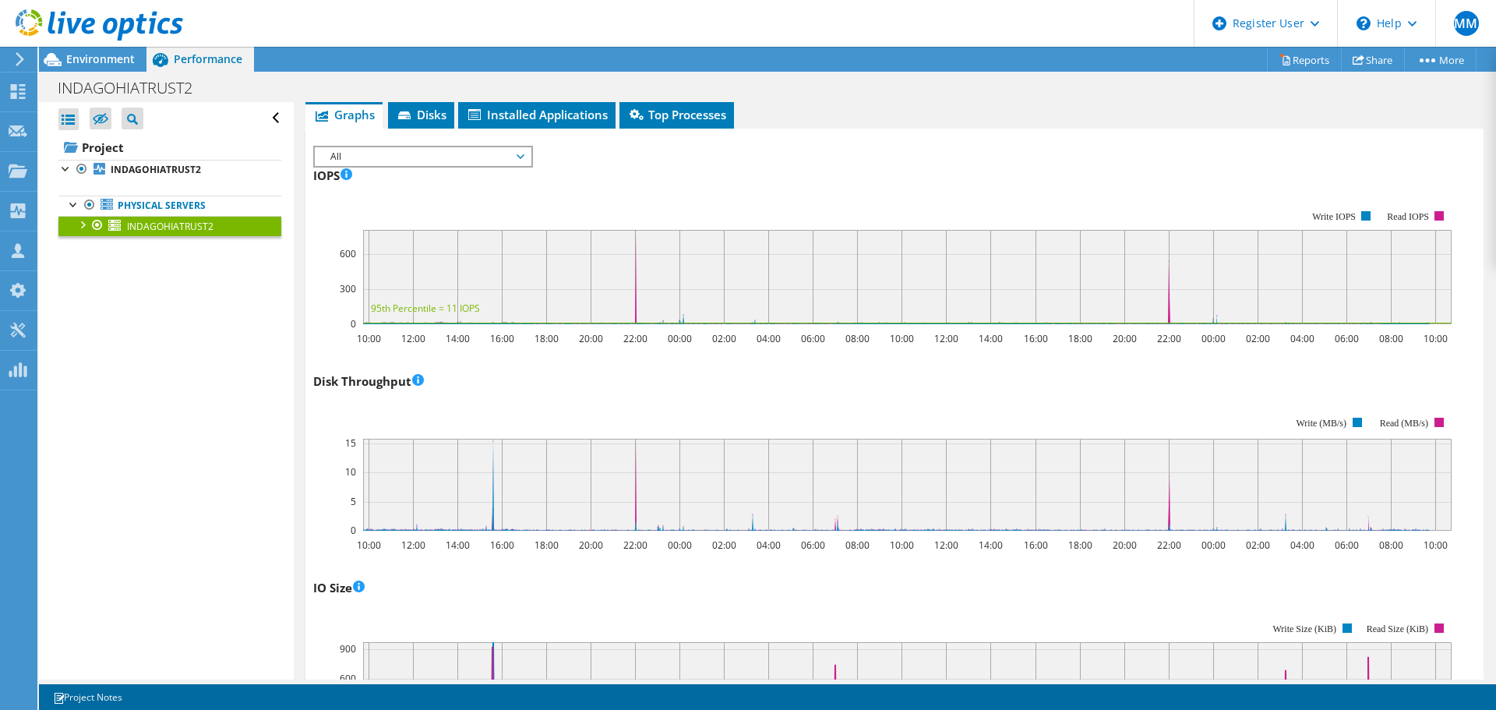
scroll to position [0, 0]
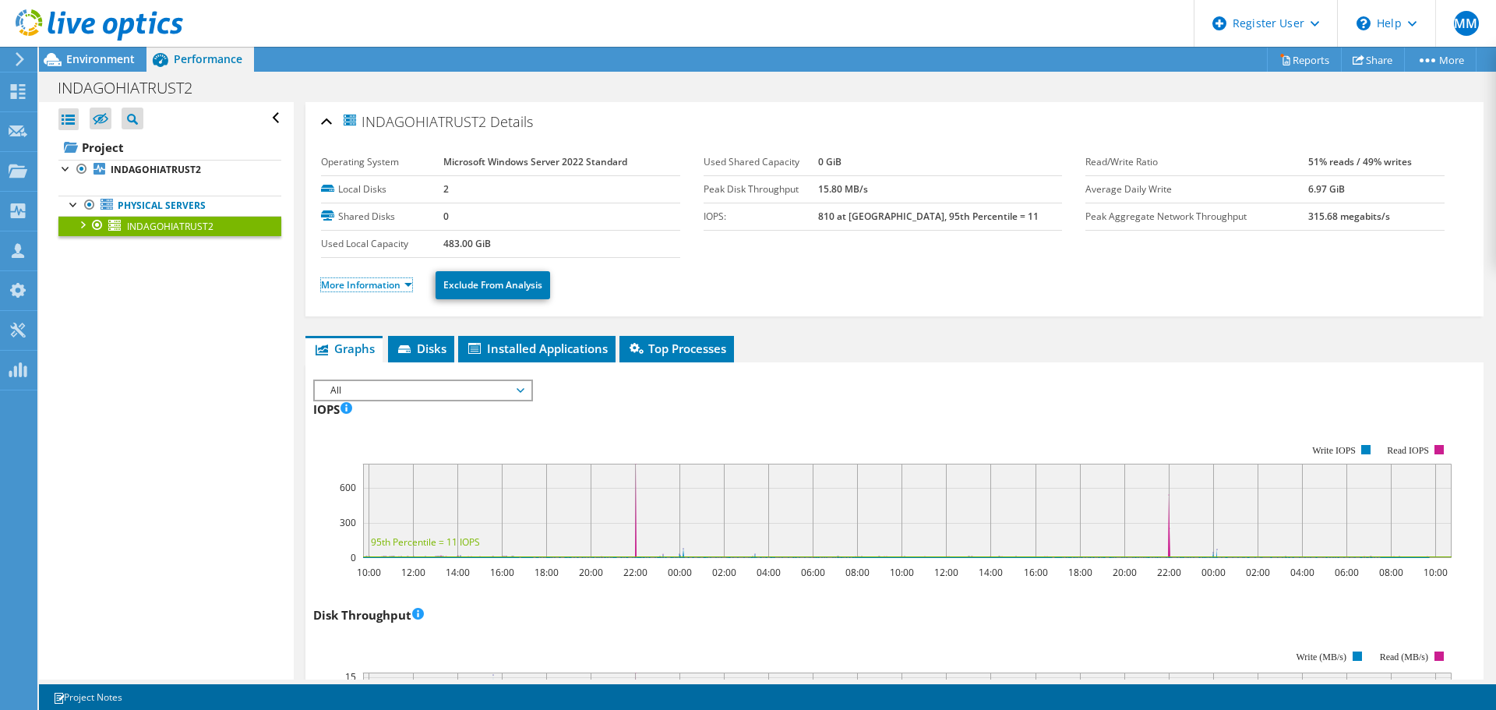
drag, startPoint x: 363, startPoint y: 280, endPoint x: 593, endPoint y: 322, distance: 233.6
click at [363, 280] on link "More Information" at bounding box center [366, 284] width 91 height 13
